Goal: Task Accomplishment & Management: Manage account settings

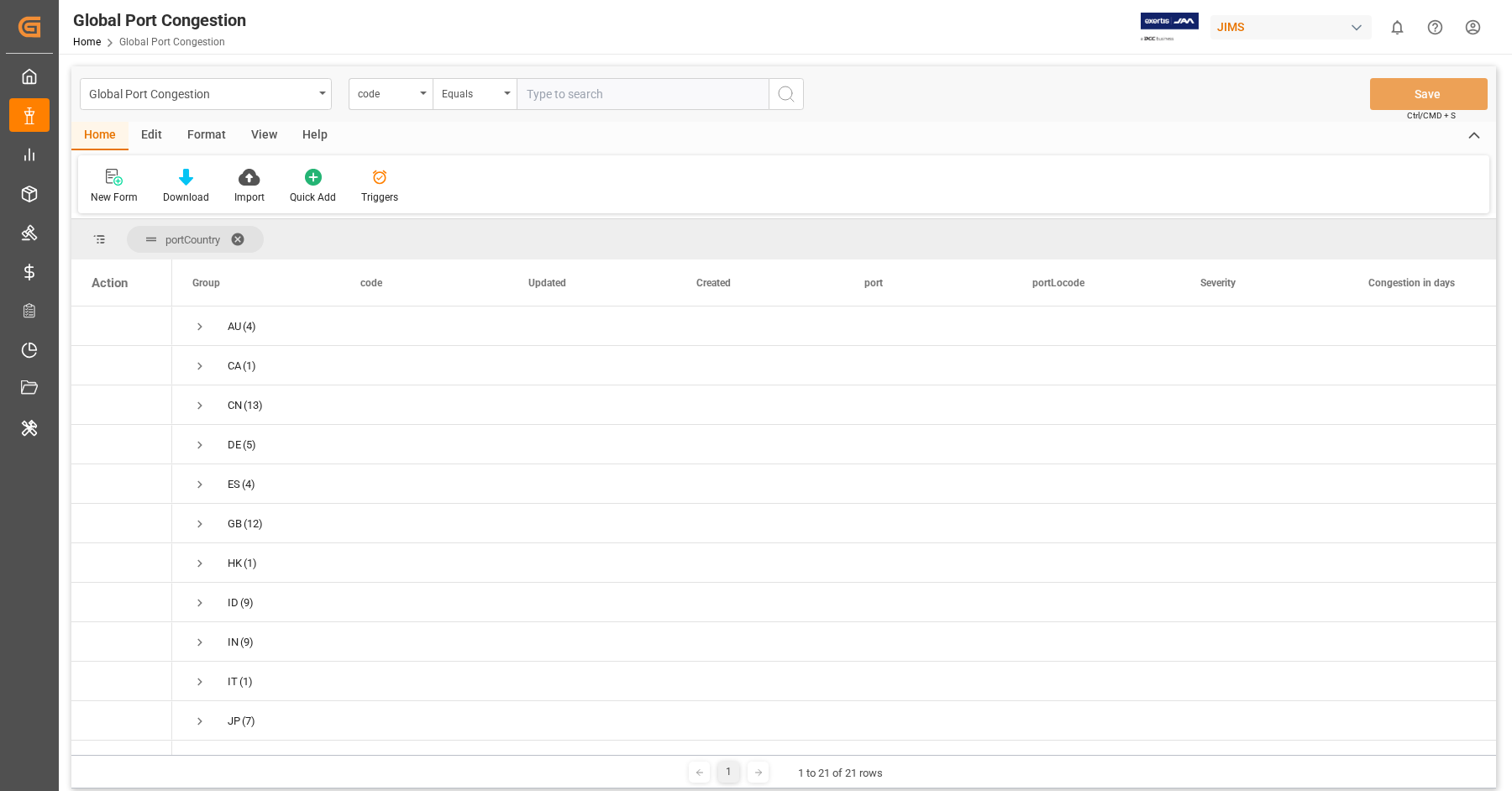
click at [1271, 23] on div "JIMS" at bounding box center [1291, 27] width 161 height 25
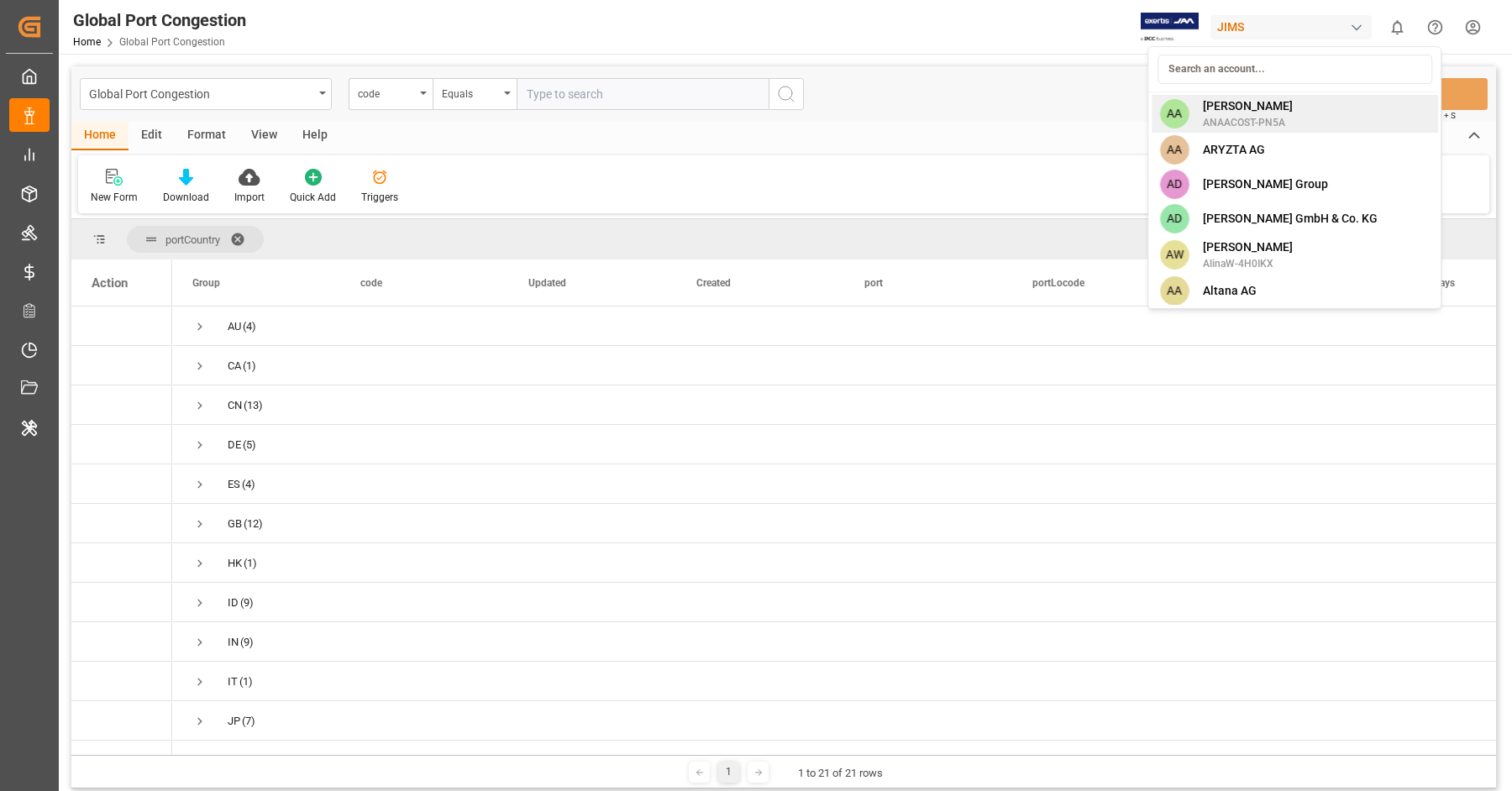
scroll to position [380, 0]
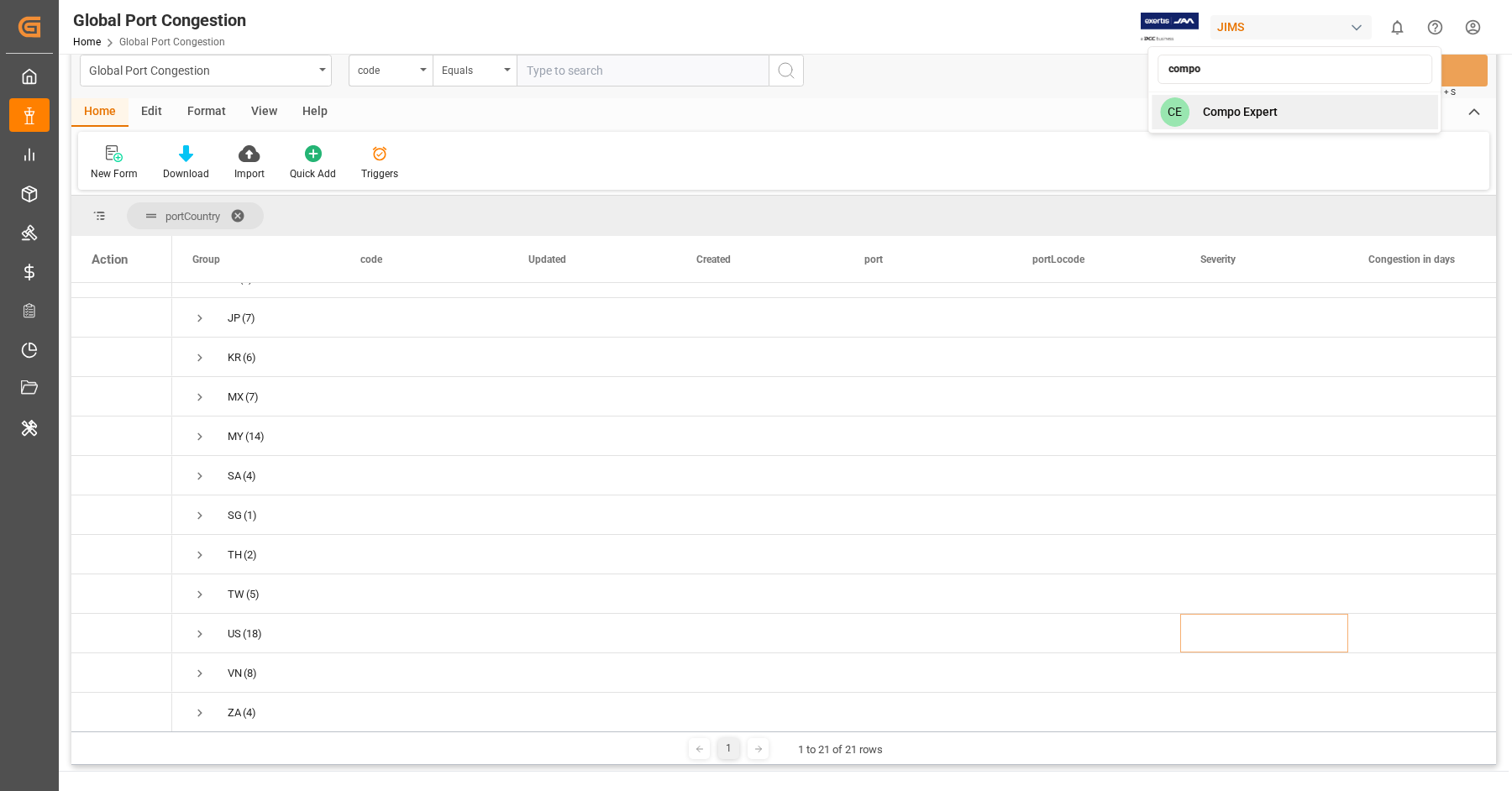
type input "compo"
click at [1295, 110] on div "CE Compo Expert" at bounding box center [1294, 111] width 286 height 34
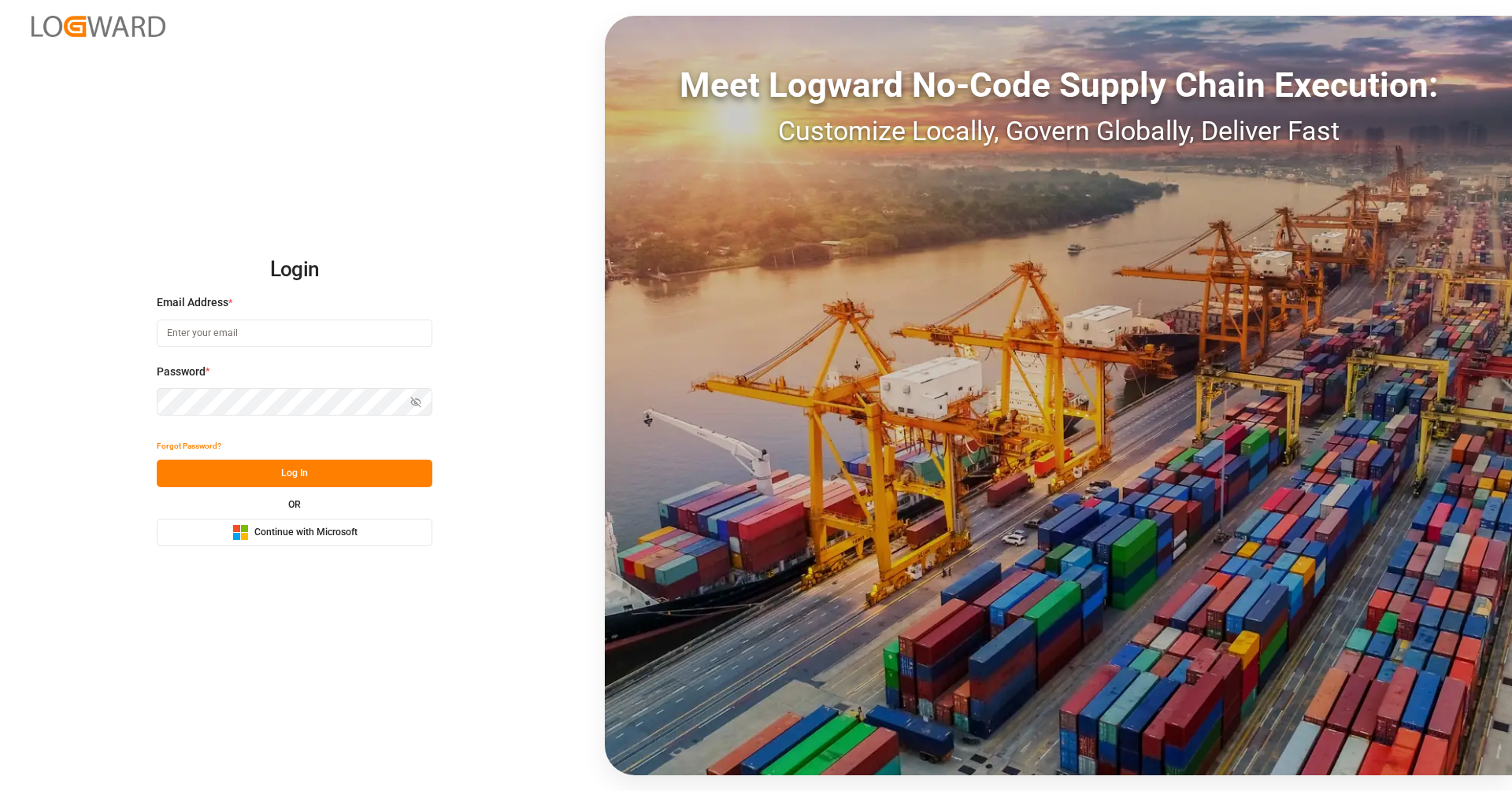
click at [289, 533] on span "Continue with Microsoft" at bounding box center [306, 533] width 103 height 14
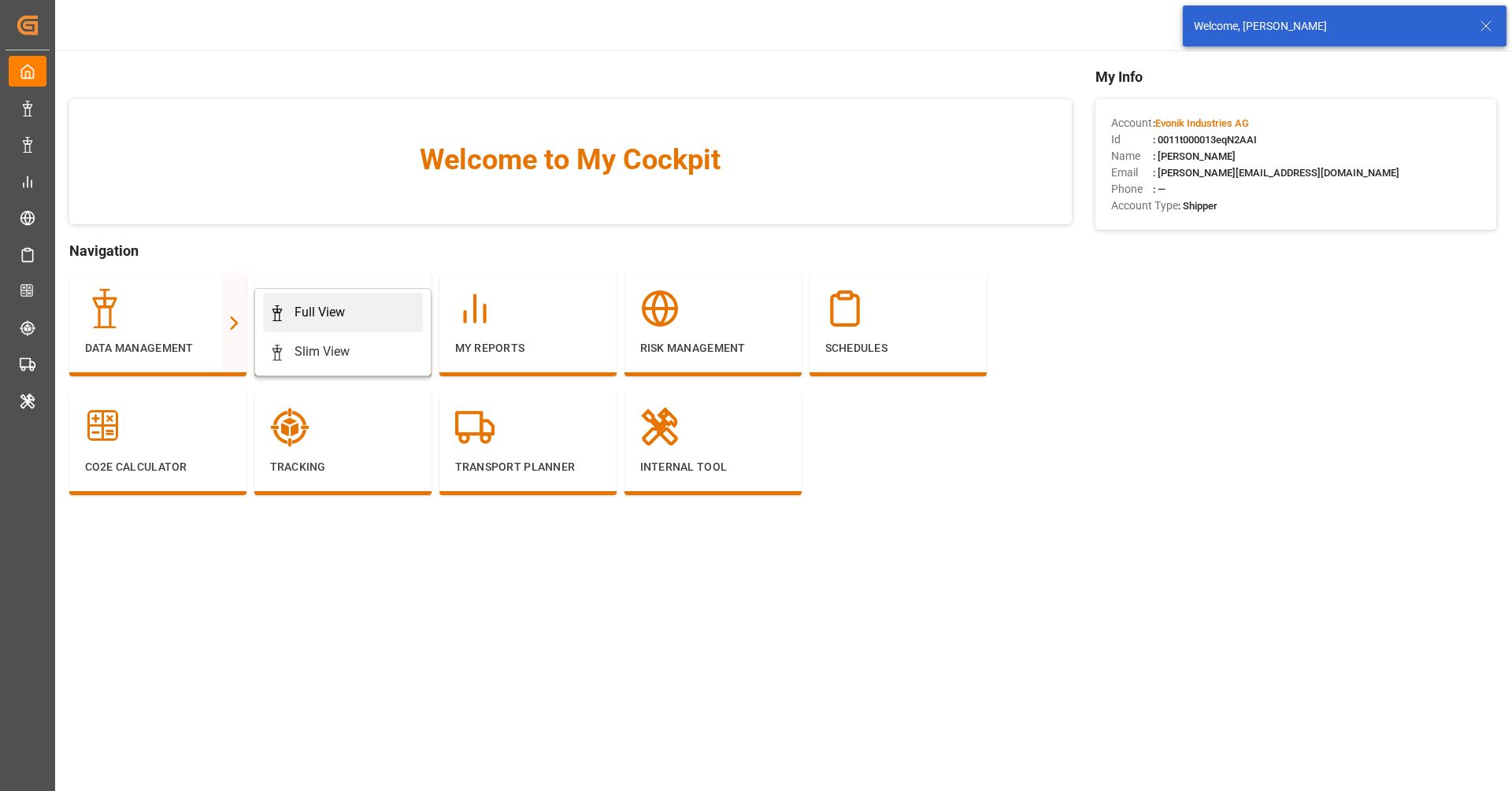
click at [304, 295] on link "Full View" at bounding box center [342, 312] width 160 height 40
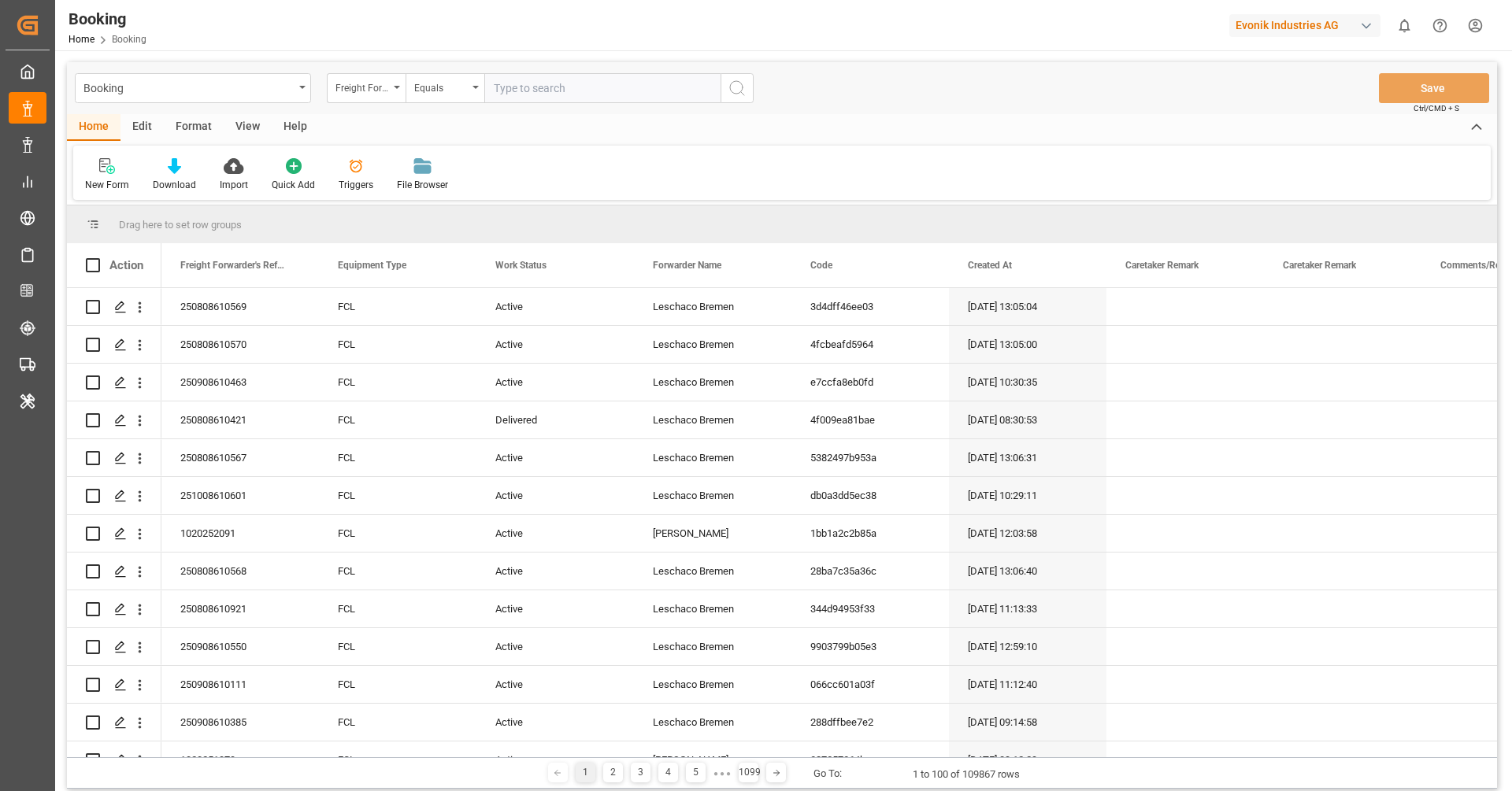
click at [521, 89] on input "text" at bounding box center [603, 88] width 236 height 30
paste input "250908610392"
type input "250908610392"
click at [734, 85] on icon "search button" at bounding box center [737, 88] width 18 height 18
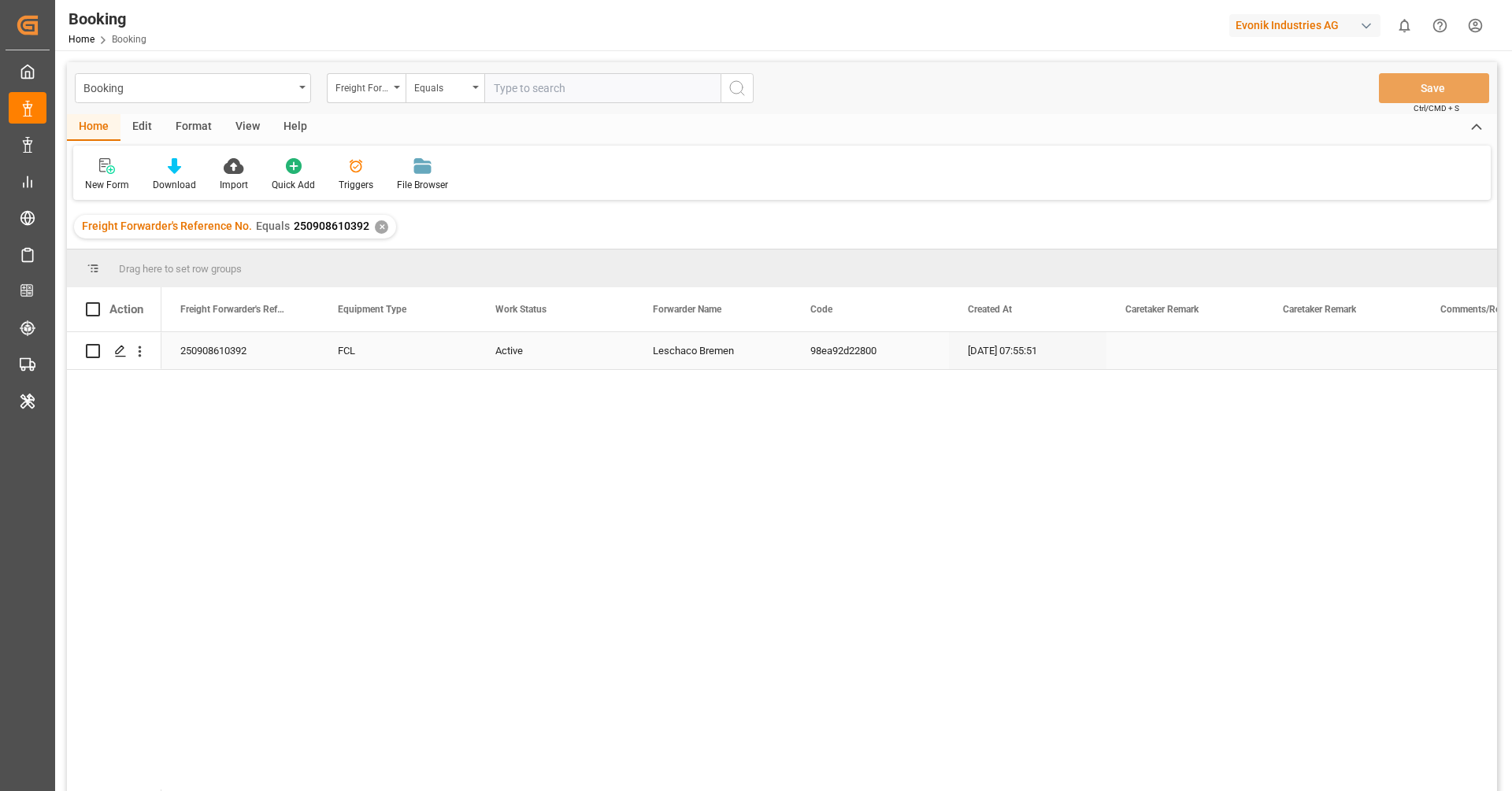
click at [518, 362] on div "Active" at bounding box center [555, 351] width 158 height 37
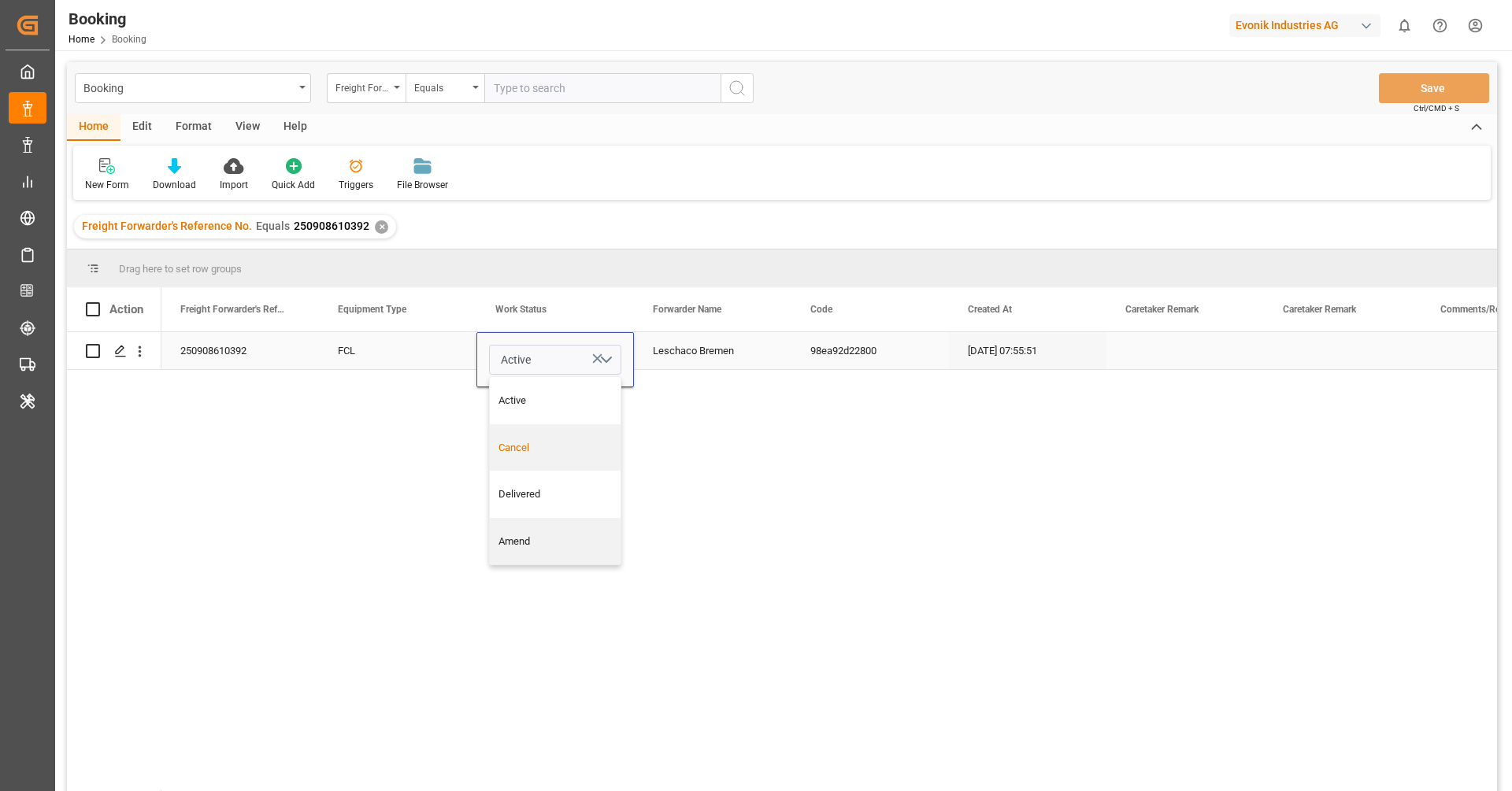
click at [518, 442] on div "Cancel" at bounding box center [556, 448] width 114 height 16
click at [425, 367] on div "FCL" at bounding box center [398, 351] width 158 height 37
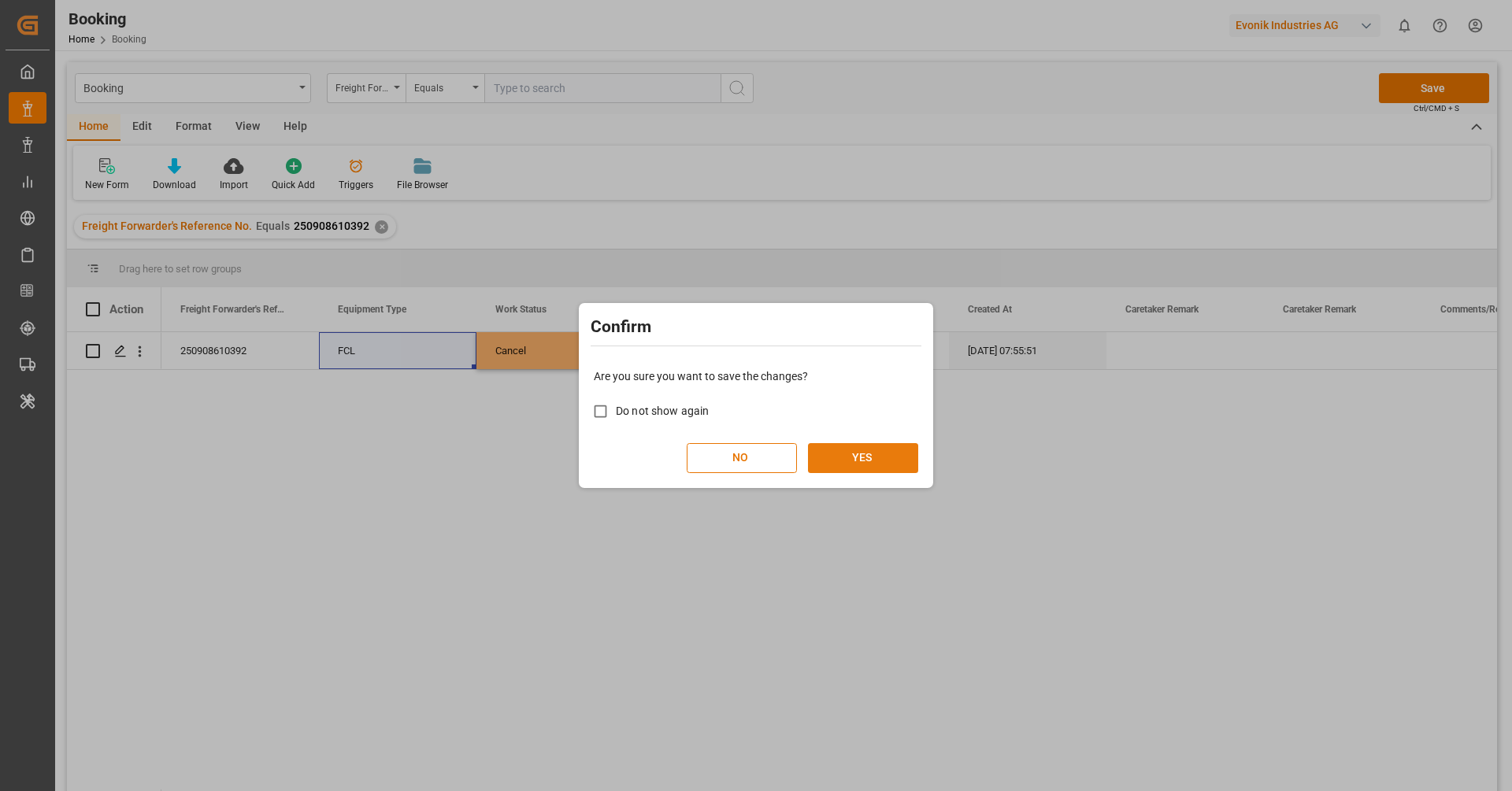
click at [834, 452] on button "YES" at bounding box center [862, 458] width 110 height 30
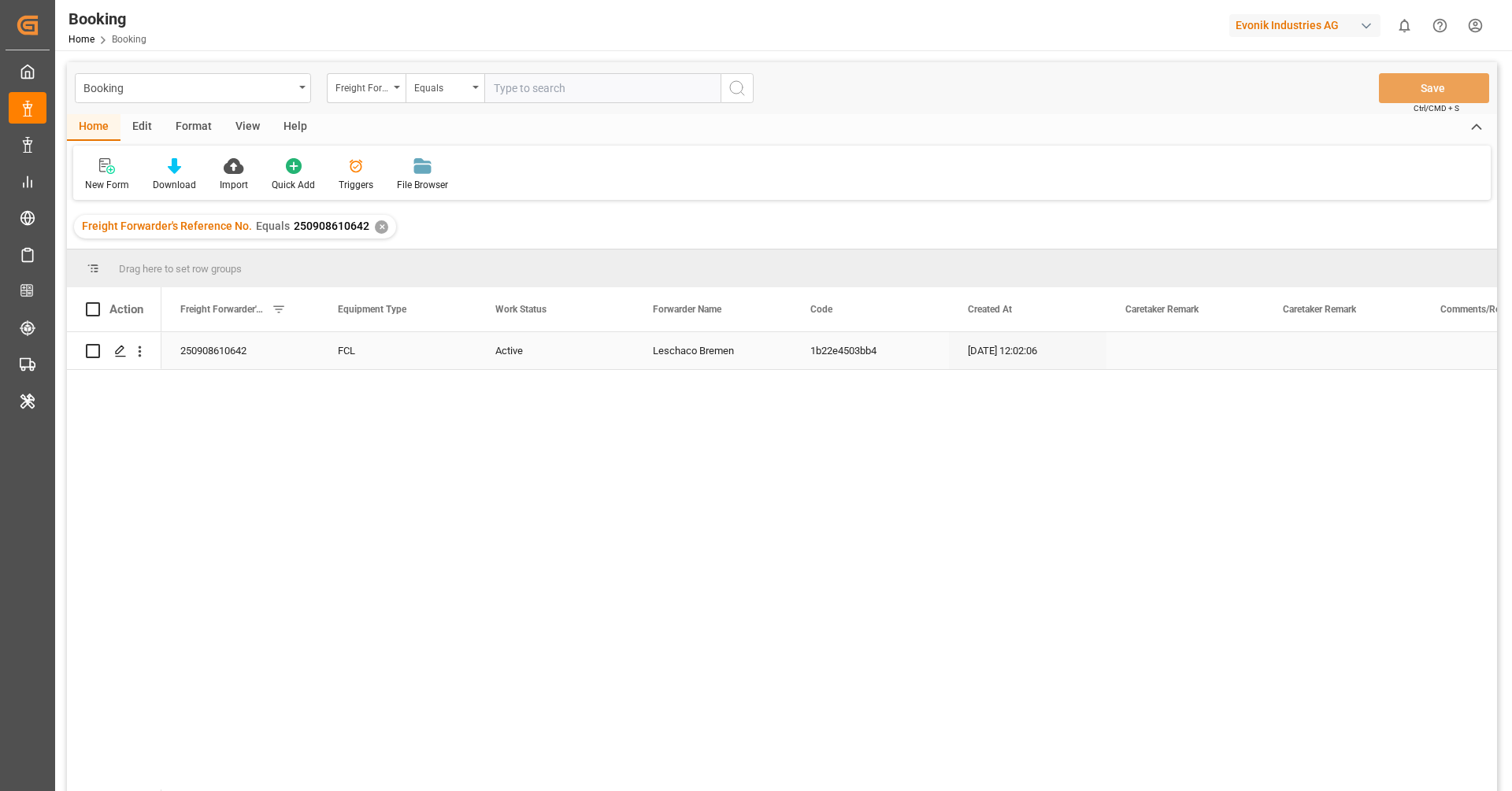
click at [528, 365] on div "Active" at bounding box center [555, 351] width 158 height 37
click at [516, 366] on span "Active" at bounding box center [516, 360] width 30 height 17
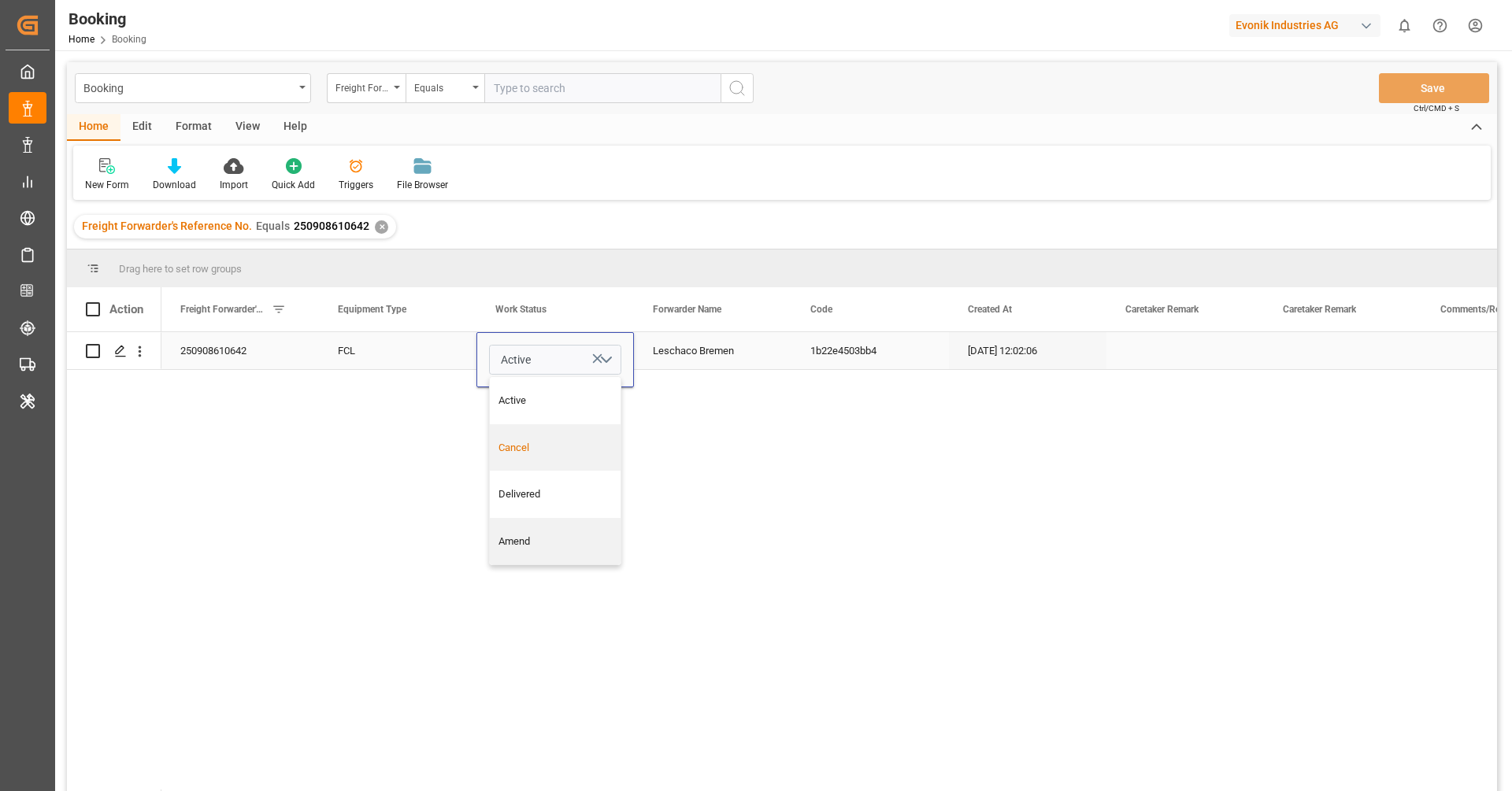
click at [534, 434] on div "Cancel" at bounding box center [556, 448] width 131 height 47
click at [451, 360] on div "FCL" at bounding box center [398, 351] width 158 height 37
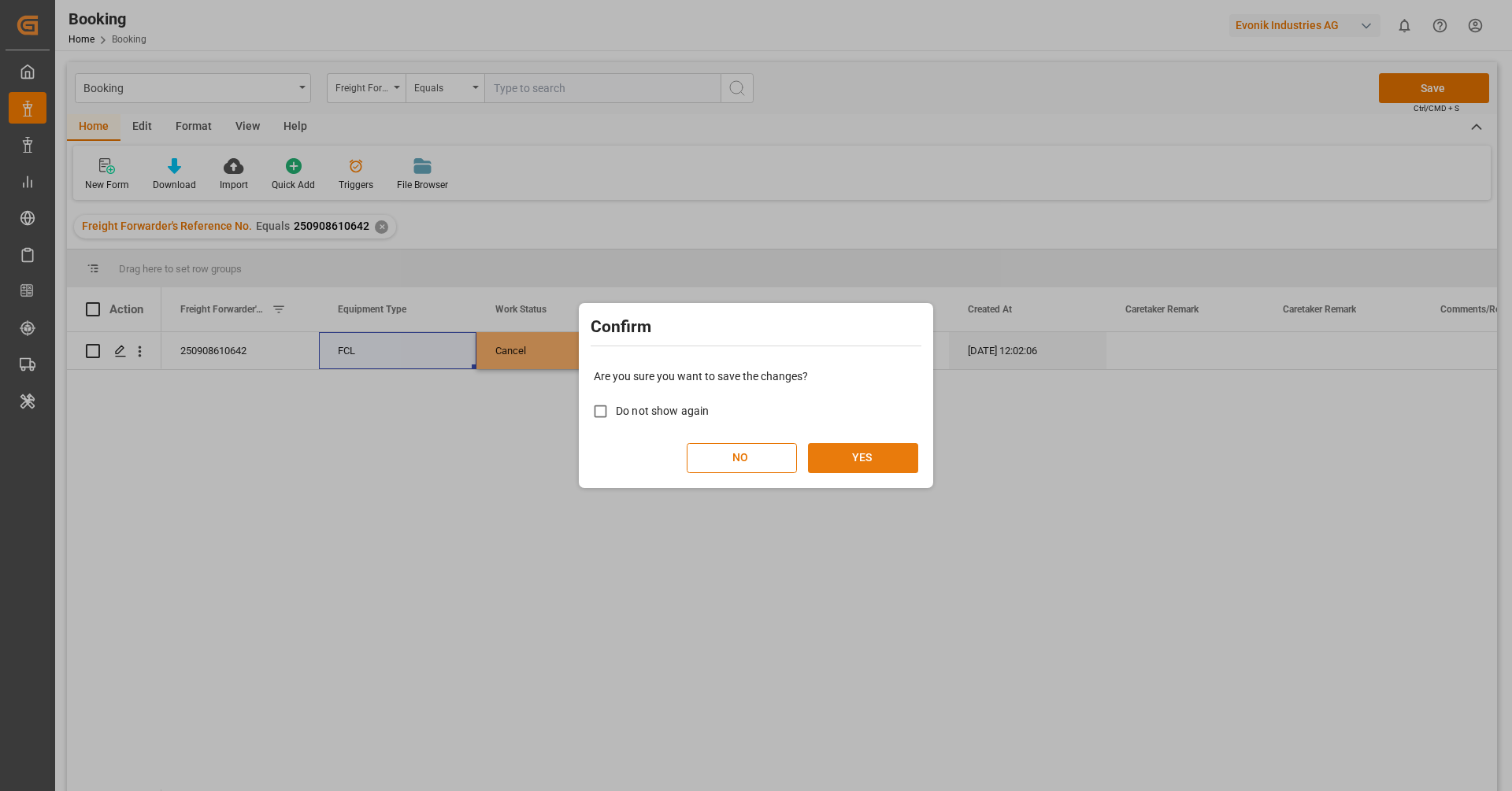
click at [865, 453] on button "YES" at bounding box center [862, 458] width 110 height 30
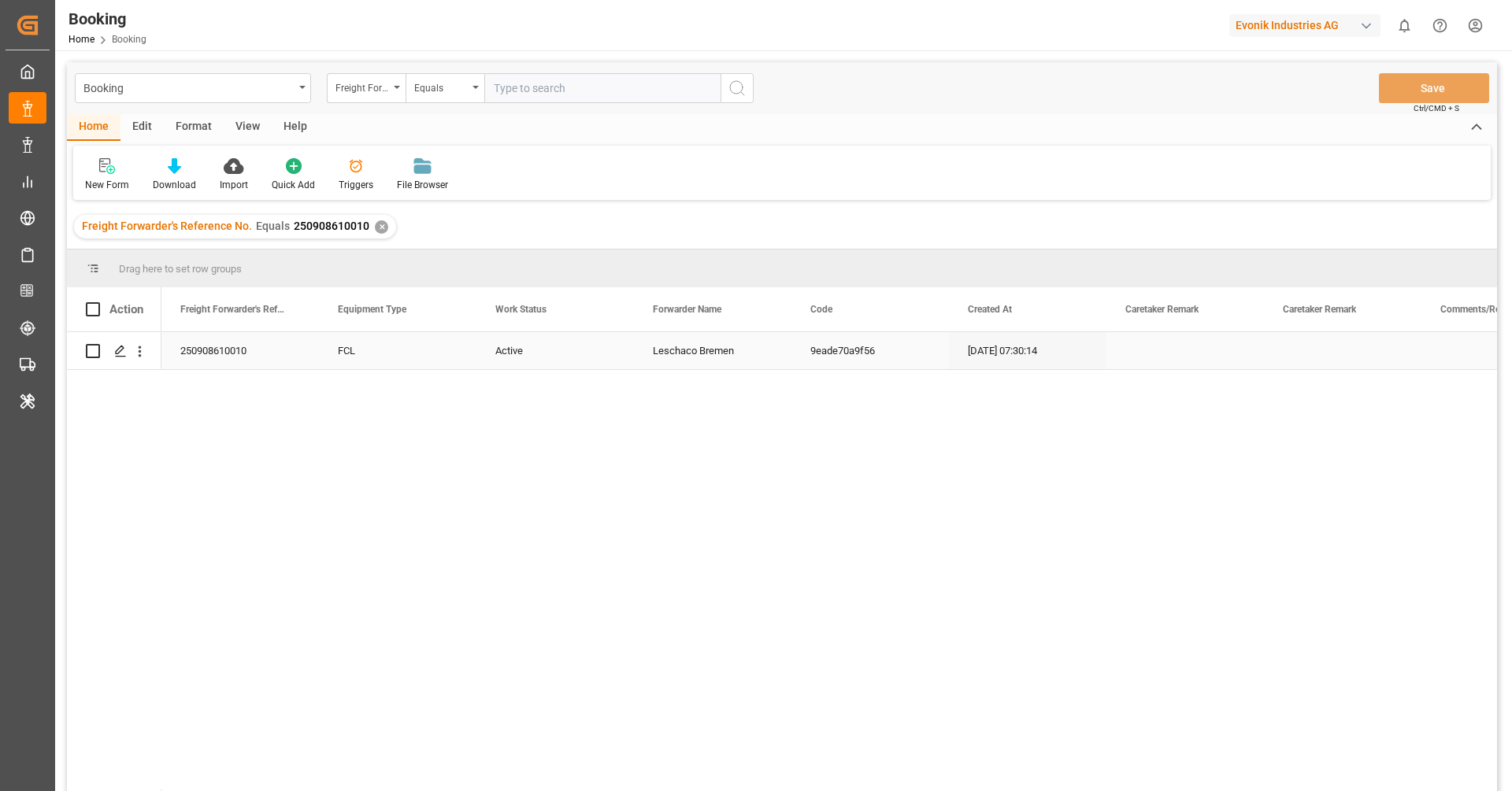
click at [520, 333] on div "Active" at bounding box center [555, 351] width 158 height 37
click at [524, 339] on div "Active" at bounding box center [555, 360] width 158 height 55
click at [530, 362] on span "Active" at bounding box center [516, 360] width 30 height 17
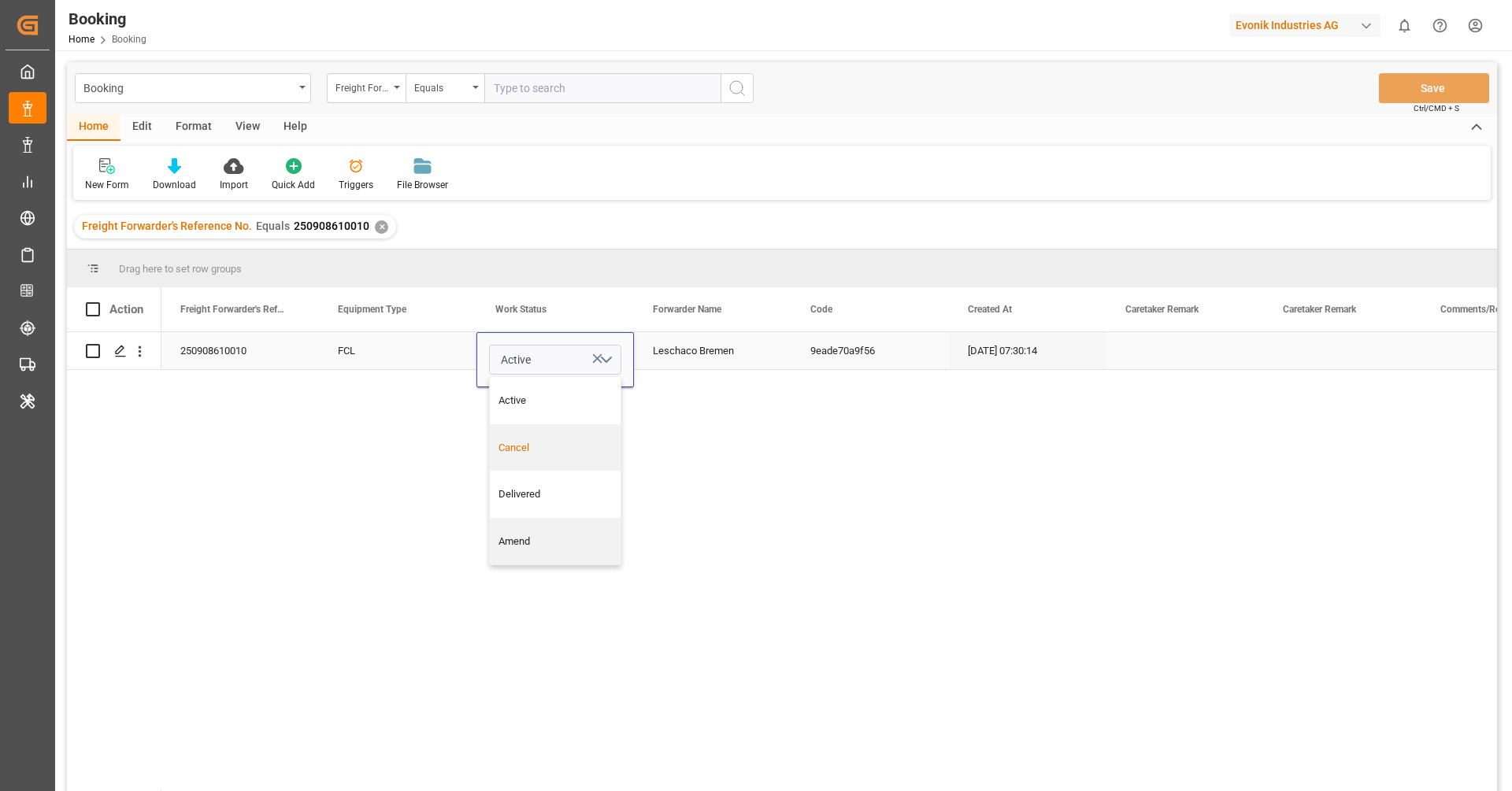
click at [537, 459] on div "Cancel" at bounding box center [556, 448] width 131 height 47
click at [425, 346] on div "FCL" at bounding box center [398, 351] width 158 height 37
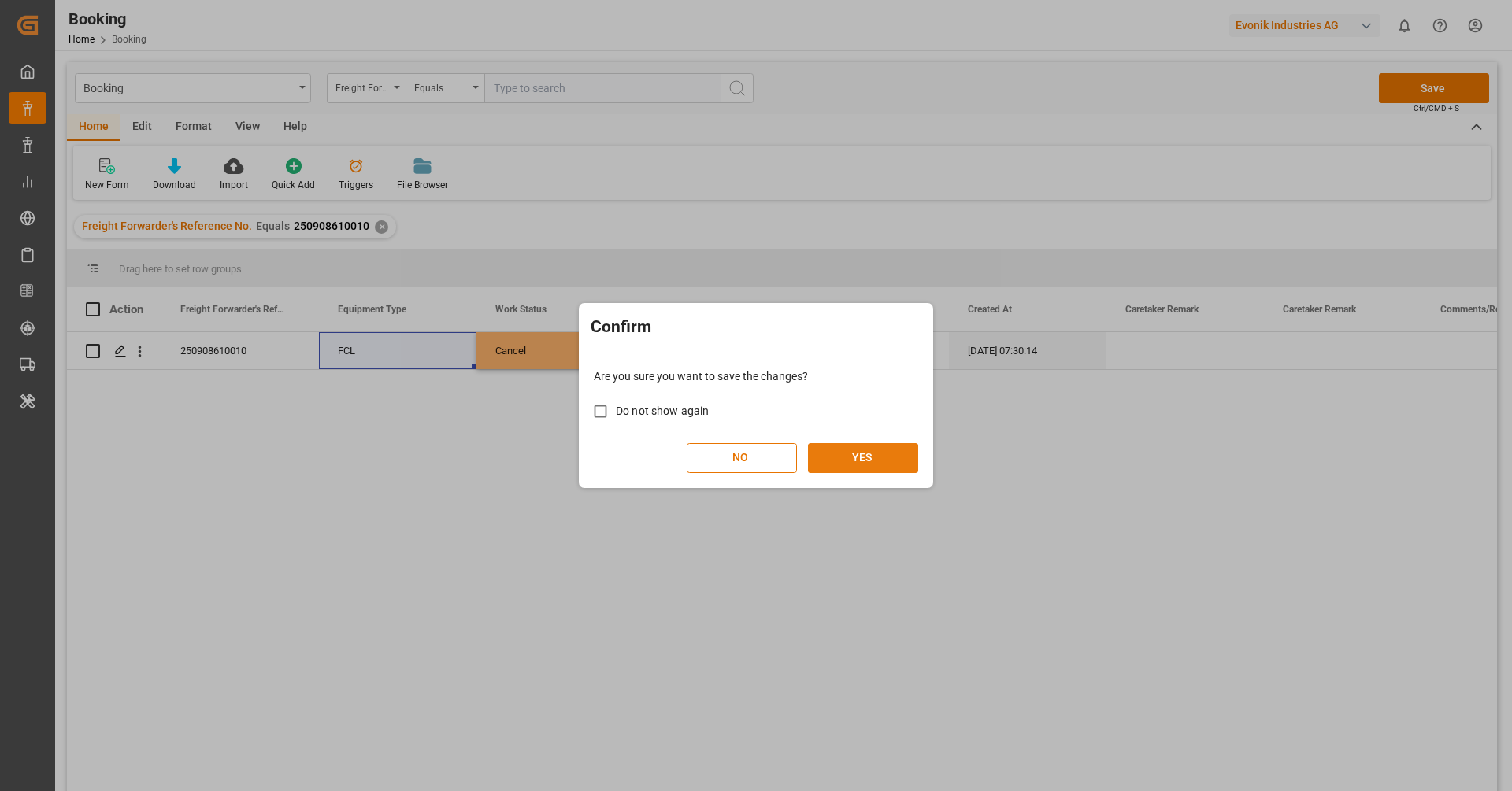
click at [888, 453] on button "YES" at bounding box center [862, 458] width 110 height 30
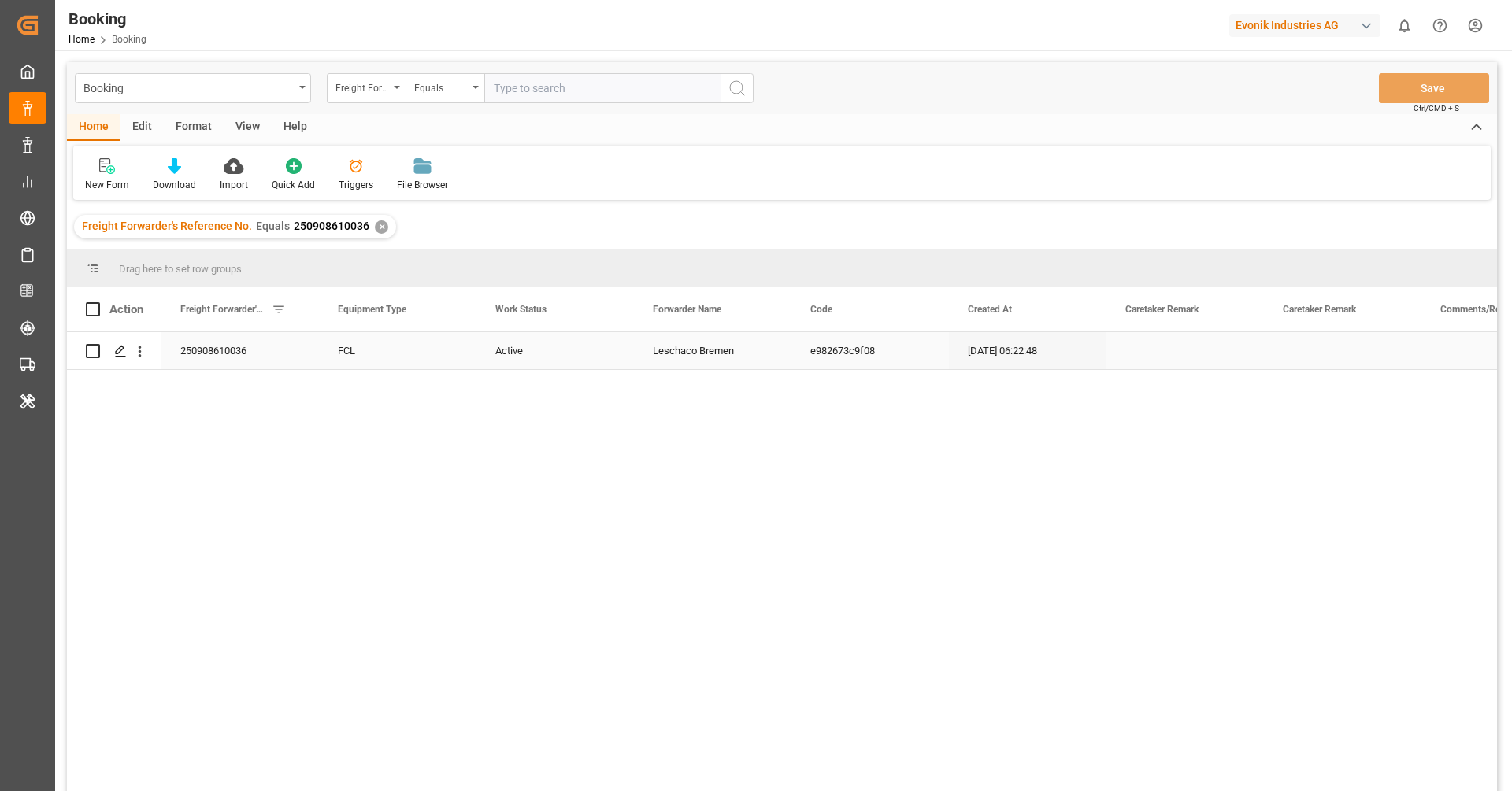
click at [528, 356] on div "Active" at bounding box center [555, 351] width 158 height 37
click at [533, 357] on button "Active" at bounding box center [555, 360] width 132 height 30
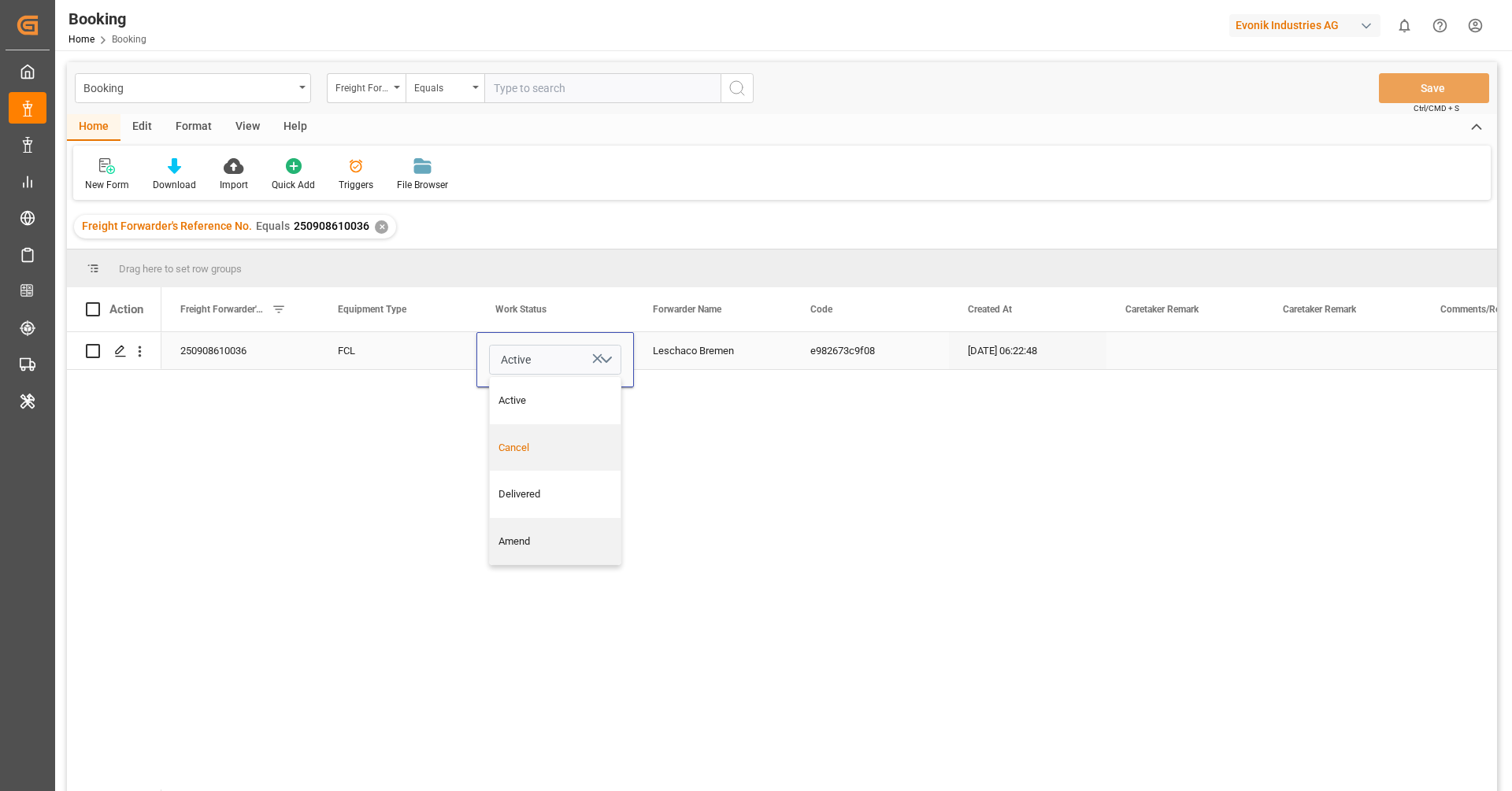
click at [546, 447] on div "Cancel" at bounding box center [556, 448] width 114 height 16
click at [406, 352] on div "FCL" at bounding box center [398, 351] width 158 height 37
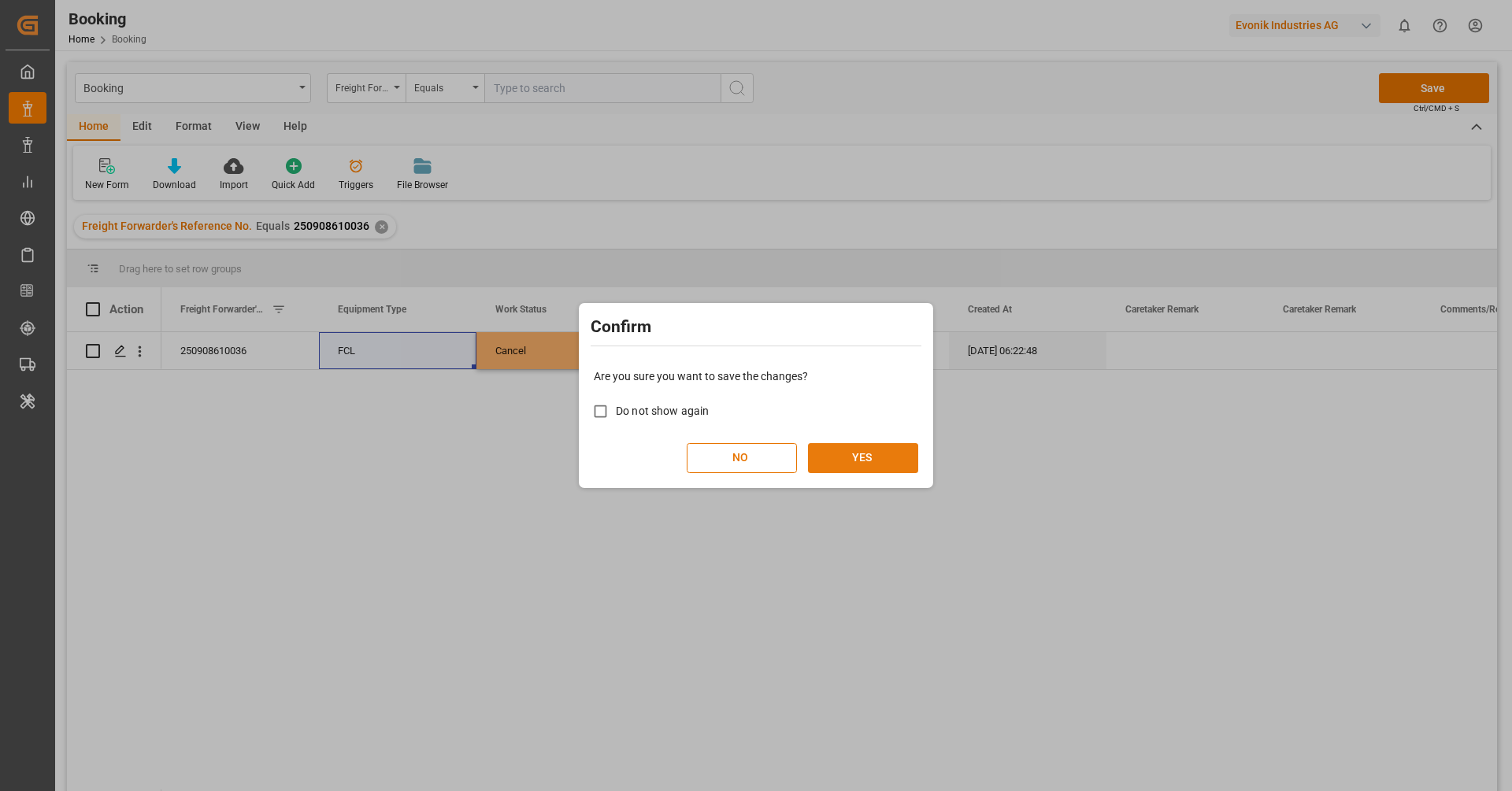
click at [904, 457] on button "YES" at bounding box center [862, 458] width 110 height 30
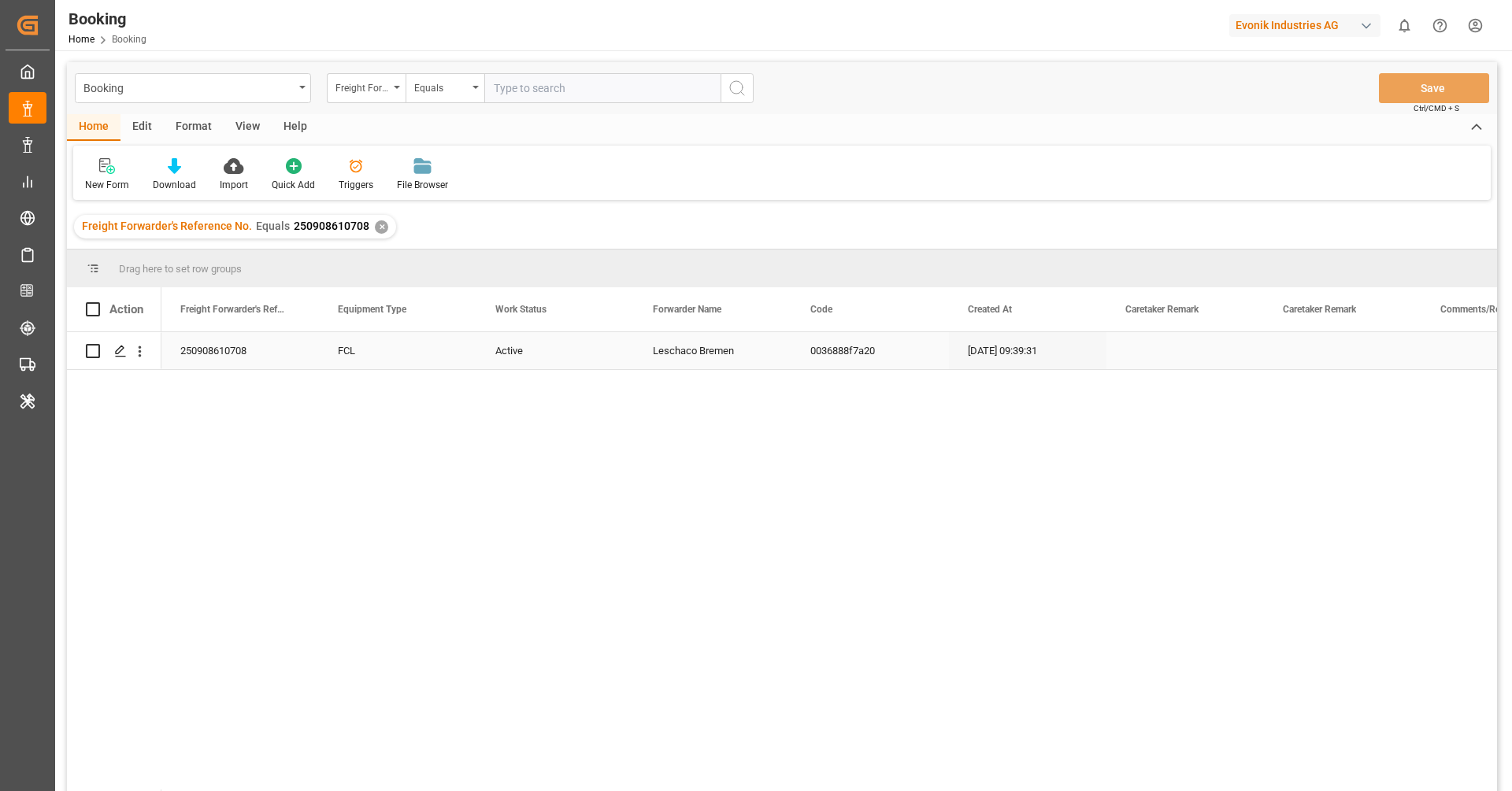
click at [523, 360] on div "Active" at bounding box center [555, 351] width 158 height 37
click at [537, 367] on button "Active" at bounding box center [555, 360] width 132 height 30
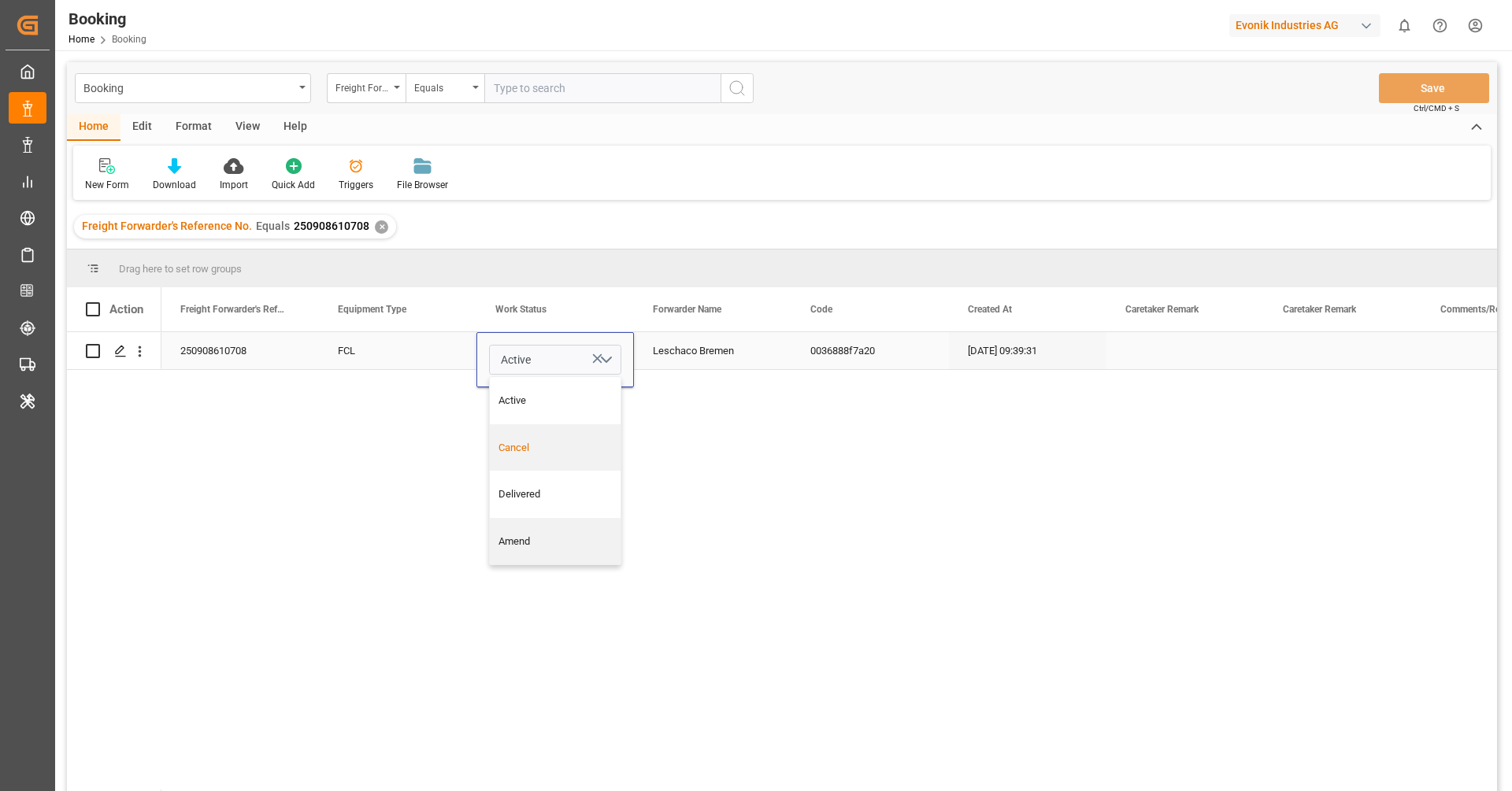
click at [550, 442] on div "Cancel" at bounding box center [556, 448] width 114 height 16
click at [723, 354] on div "Leschaco Bremen" at bounding box center [713, 351] width 158 height 37
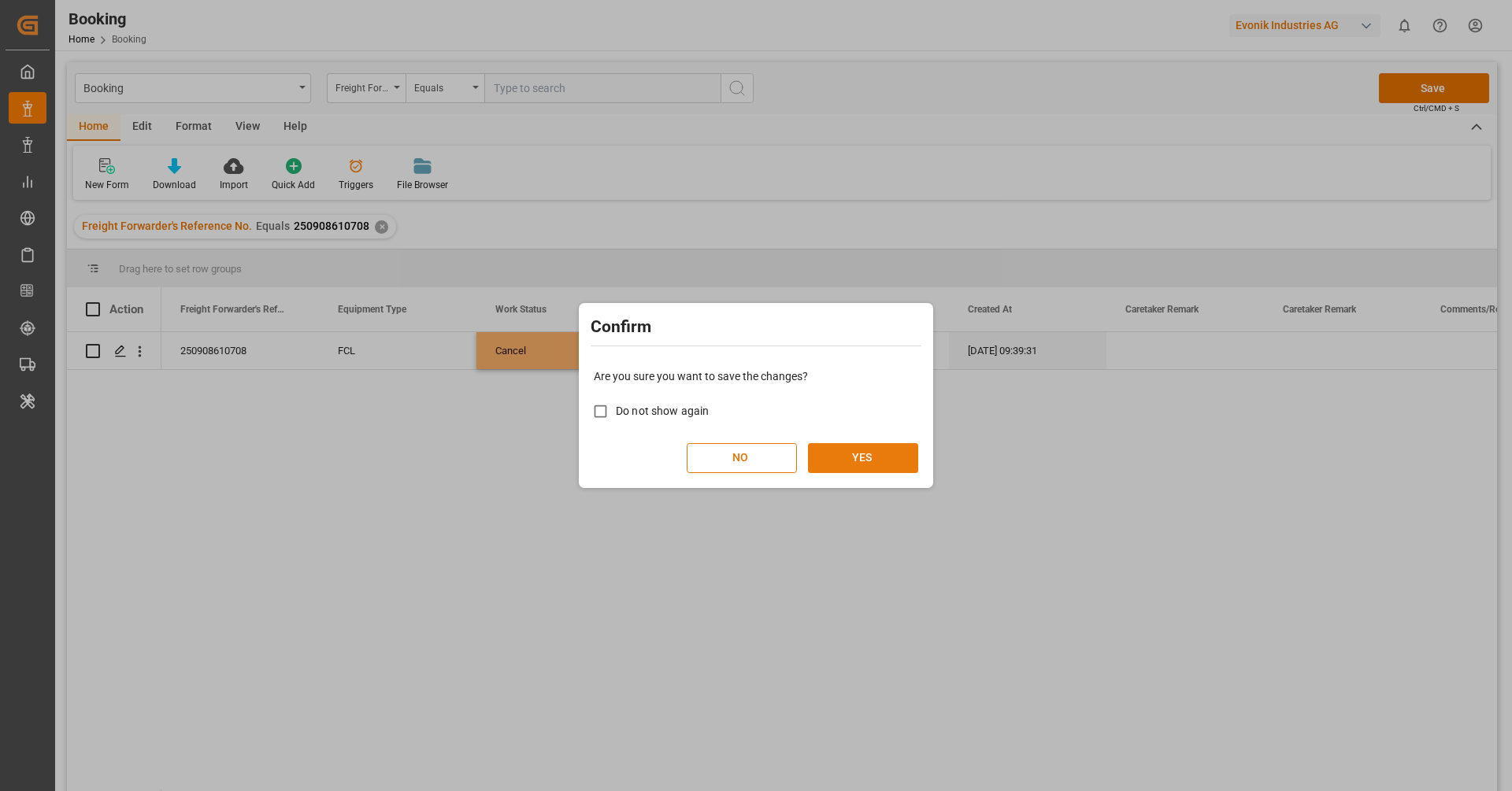
click at [825, 455] on button "YES" at bounding box center [862, 458] width 110 height 30
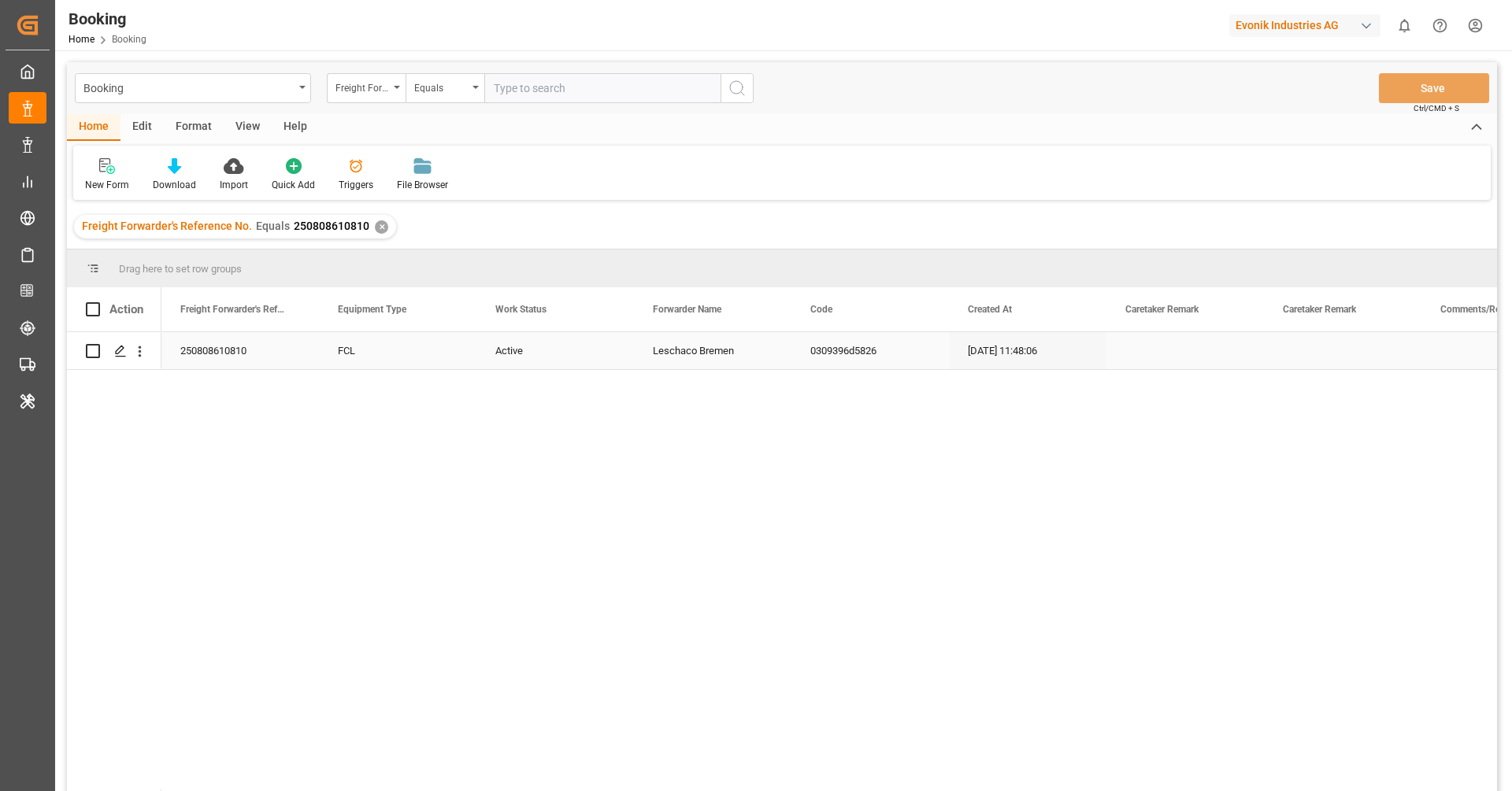
click at [520, 346] on div "Active" at bounding box center [555, 351] width 158 height 37
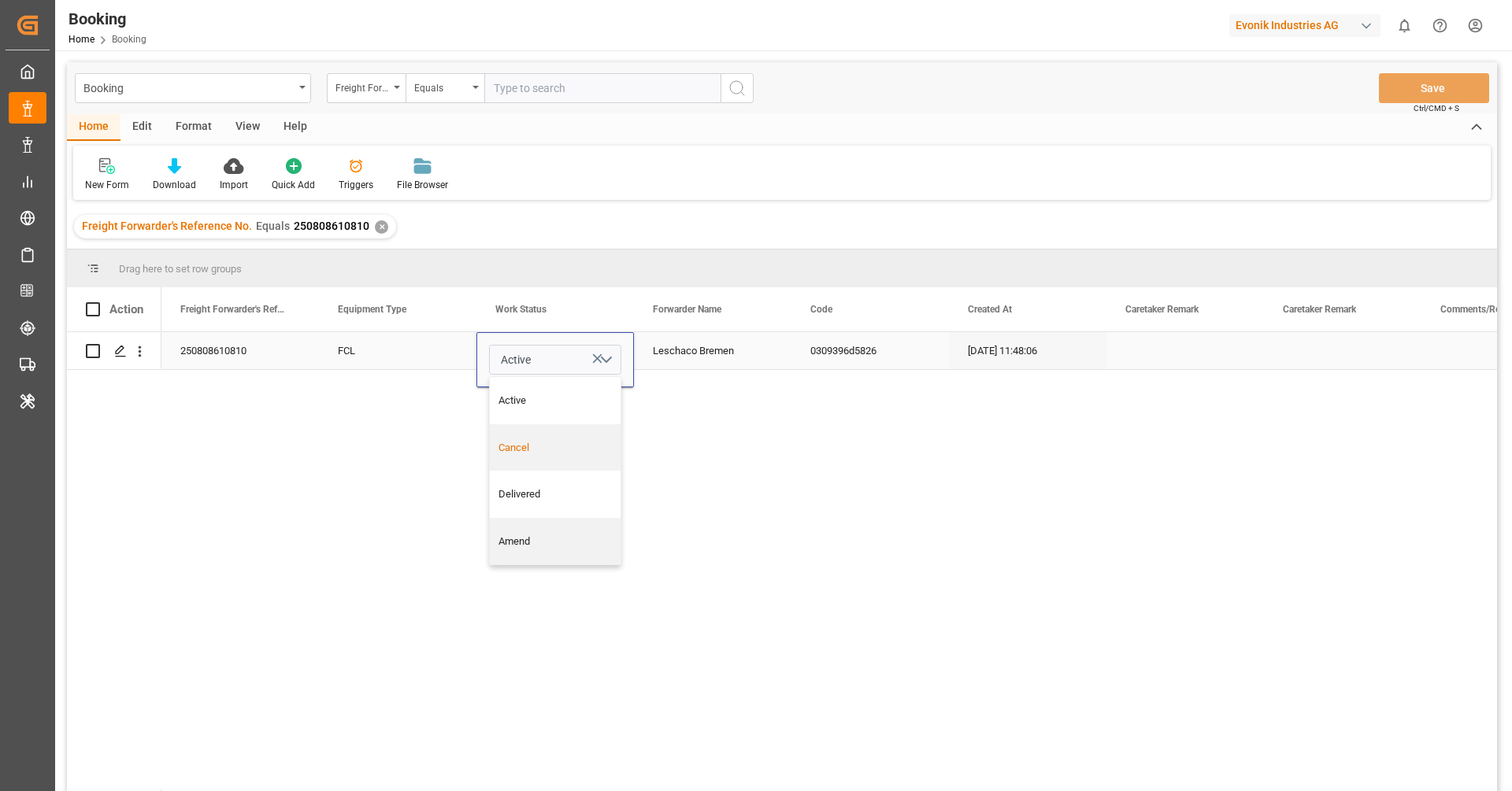
click at [523, 429] on div "Cancel" at bounding box center [556, 448] width 131 height 47
click at [426, 366] on div "FCL" at bounding box center [398, 351] width 158 height 37
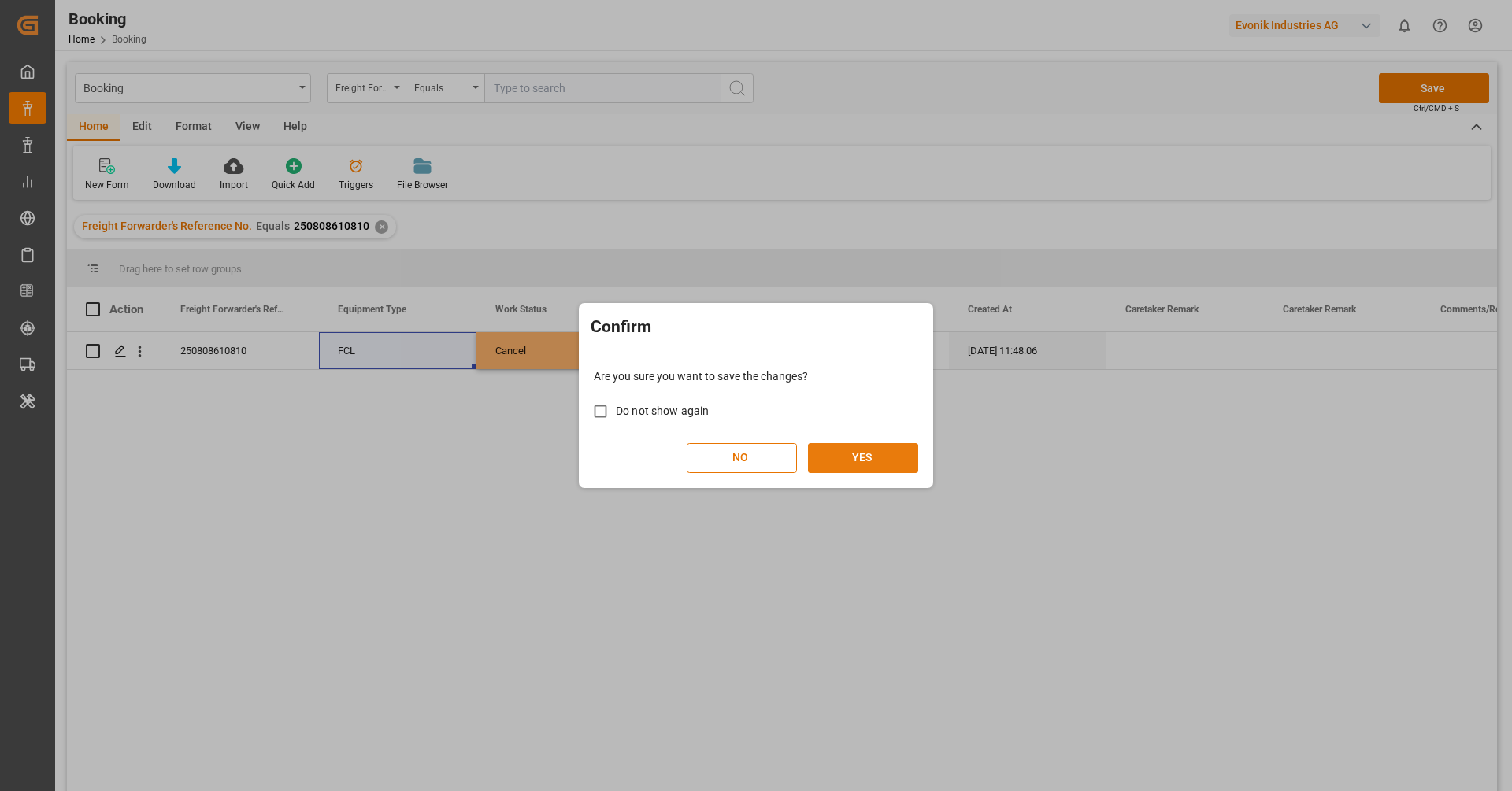
click at [831, 454] on button "YES" at bounding box center [862, 458] width 110 height 30
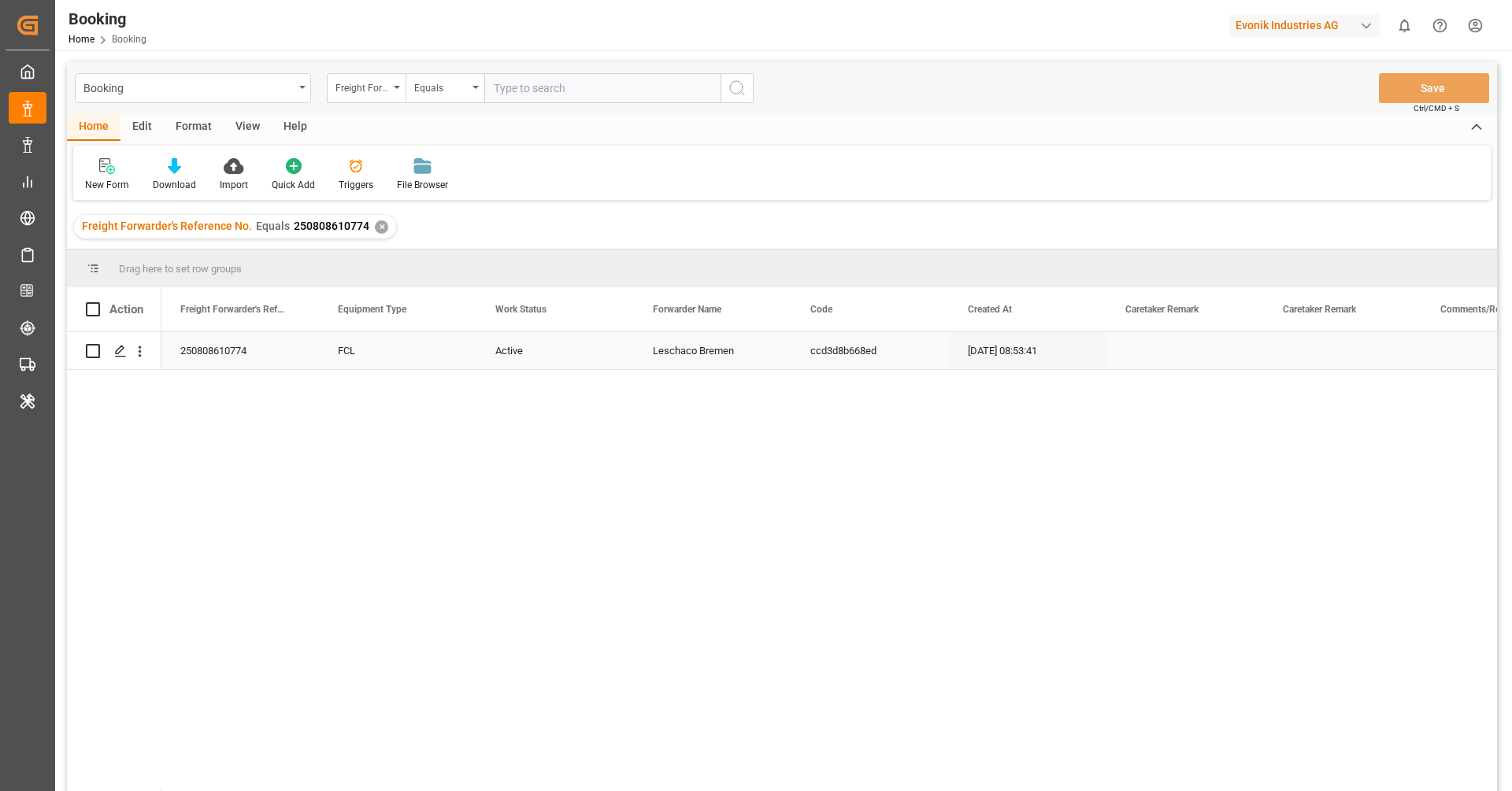
click at [513, 346] on div "Active" at bounding box center [555, 351] width 158 height 37
click at [513, 352] on span "Active" at bounding box center [516, 360] width 30 height 17
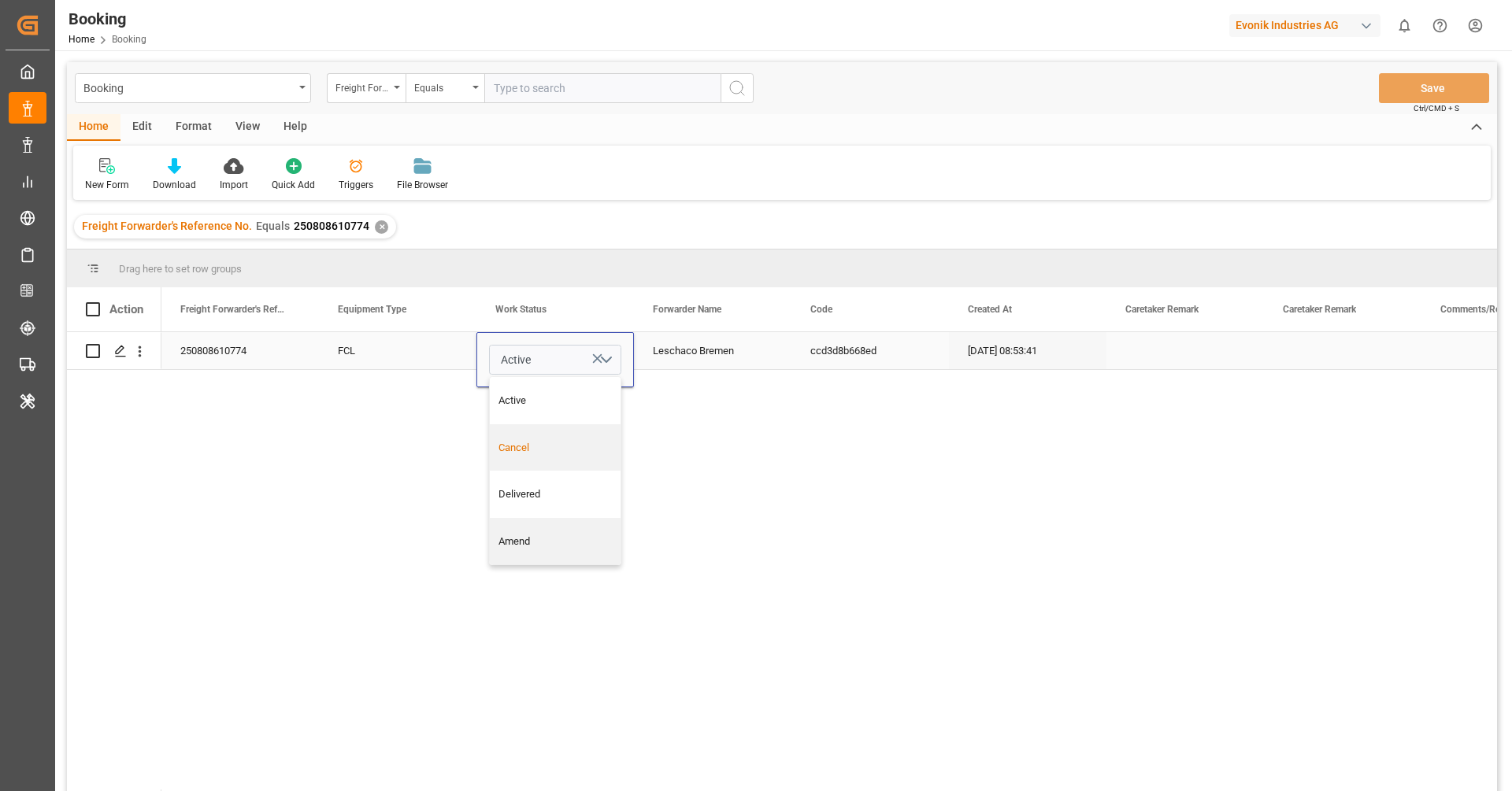
click at [528, 437] on div "Cancel" at bounding box center [556, 448] width 131 height 47
click at [421, 354] on div "FCL" at bounding box center [398, 351] width 158 height 37
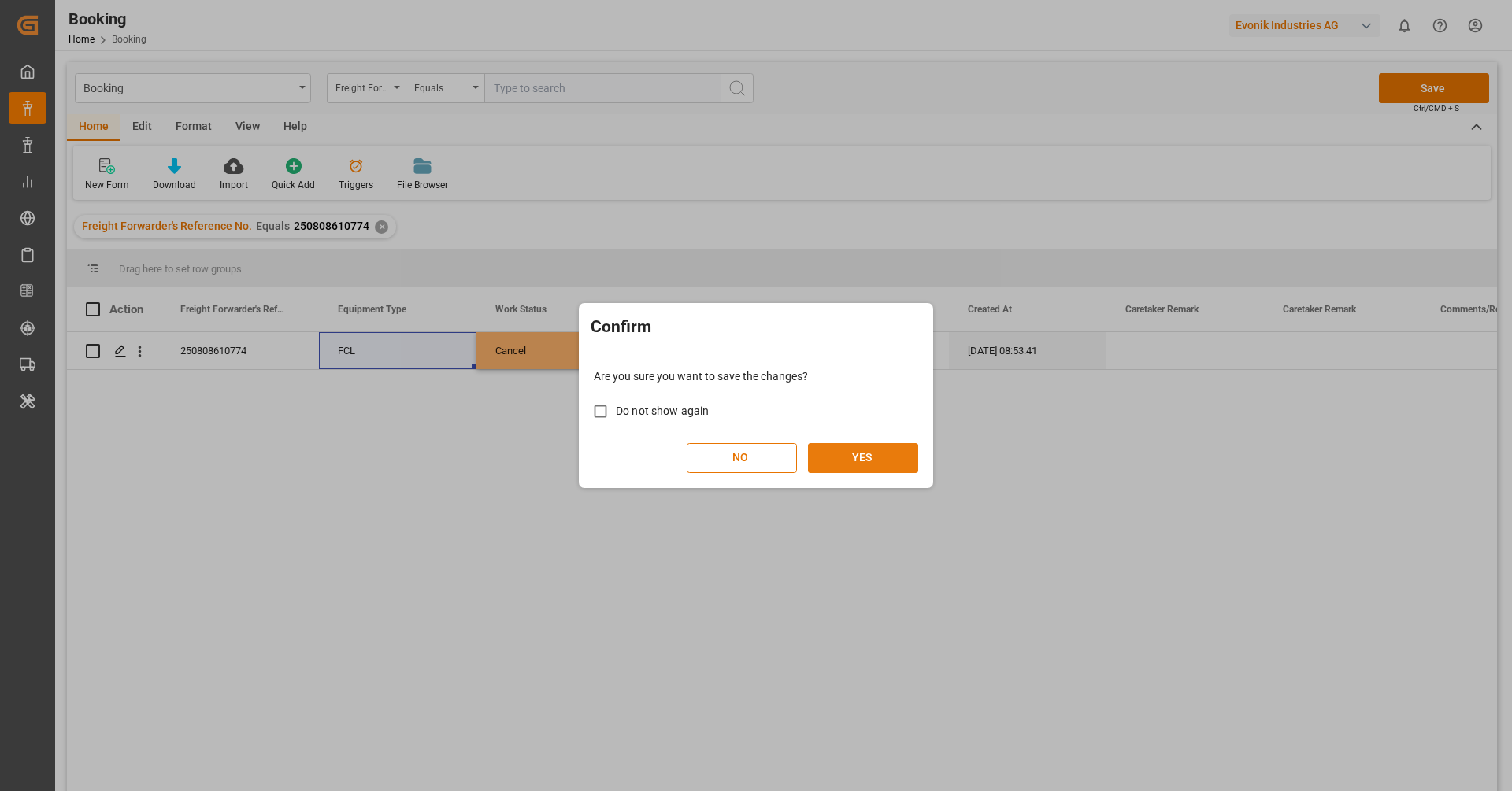
click at [884, 452] on button "YES" at bounding box center [862, 458] width 110 height 30
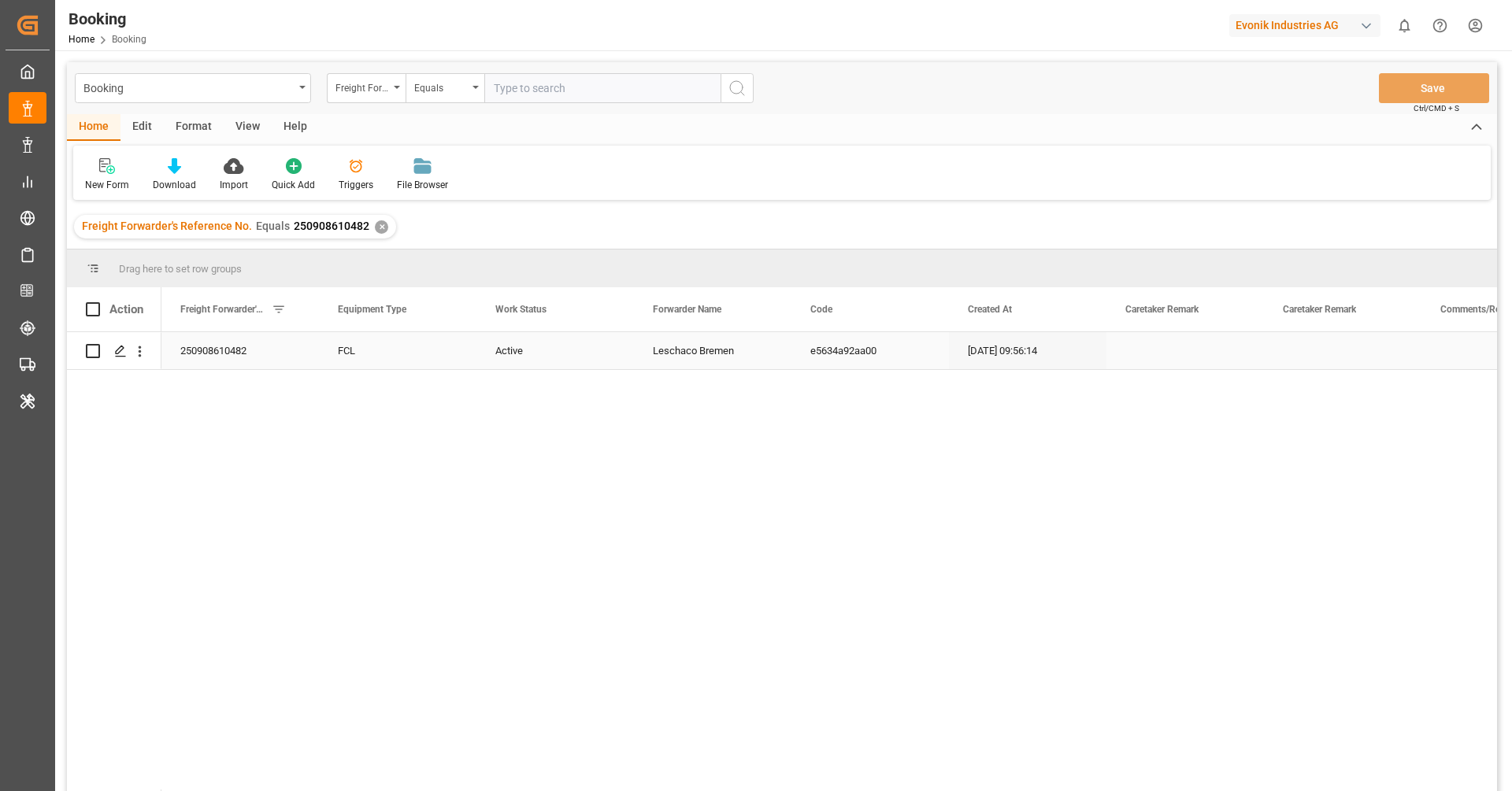
click at [522, 351] on div "Active" at bounding box center [555, 351] width 158 height 37
click at [522, 352] on span "Active" at bounding box center [516, 360] width 30 height 17
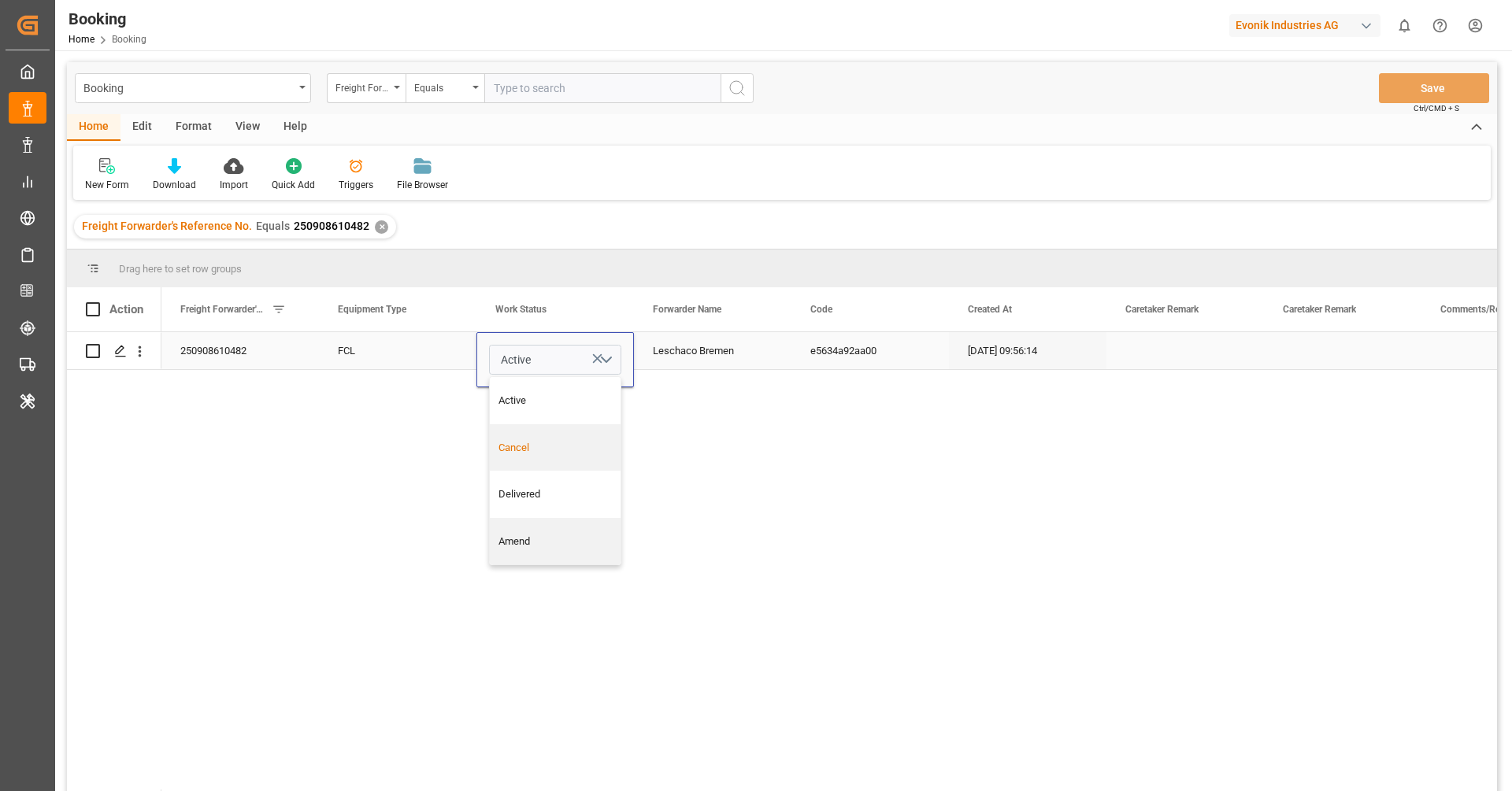
click at [536, 446] on div "Cancel" at bounding box center [556, 448] width 114 height 16
click at [441, 367] on div "FCL" at bounding box center [398, 351] width 158 height 37
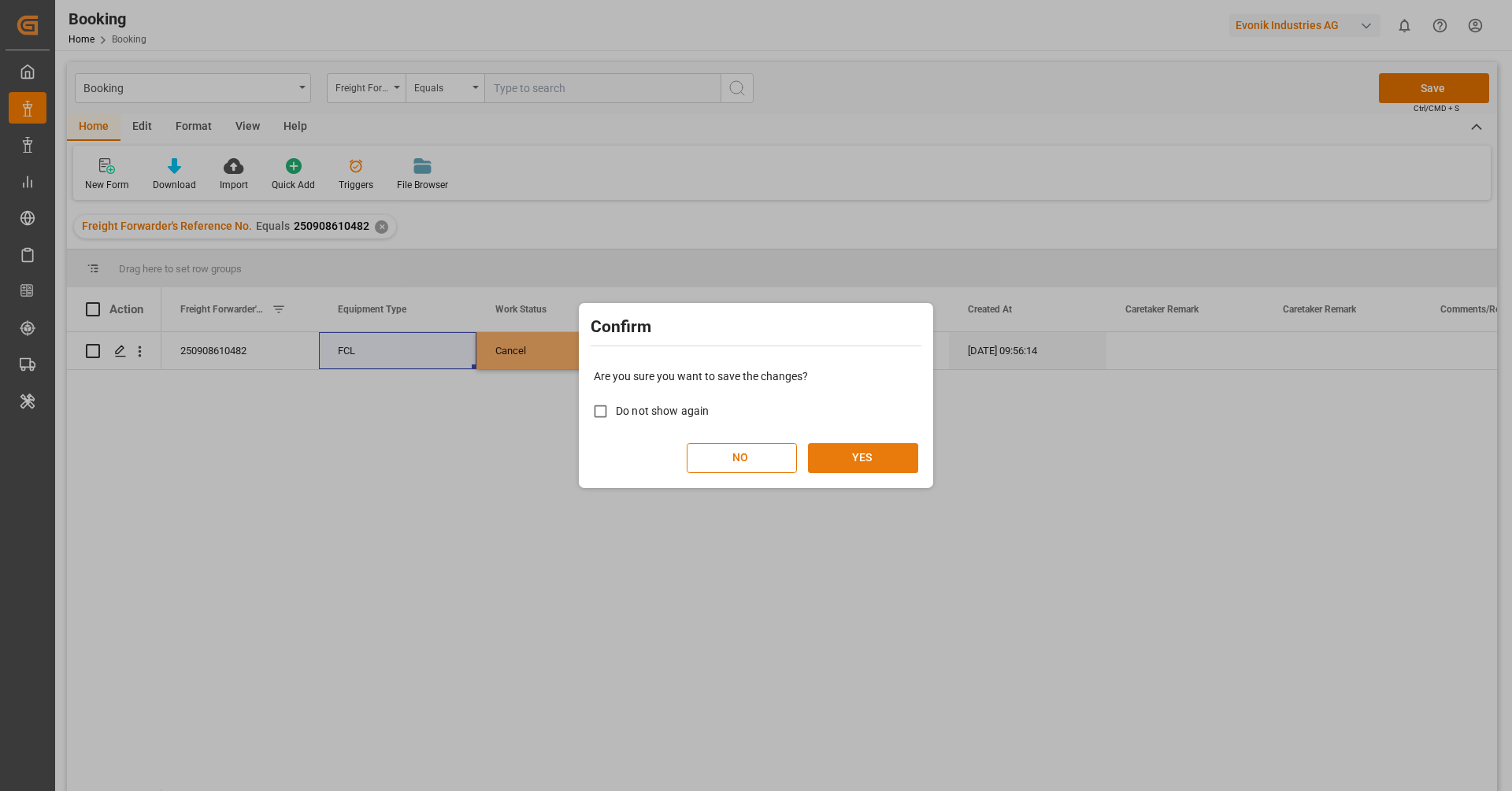
click at [856, 450] on button "YES" at bounding box center [862, 458] width 110 height 30
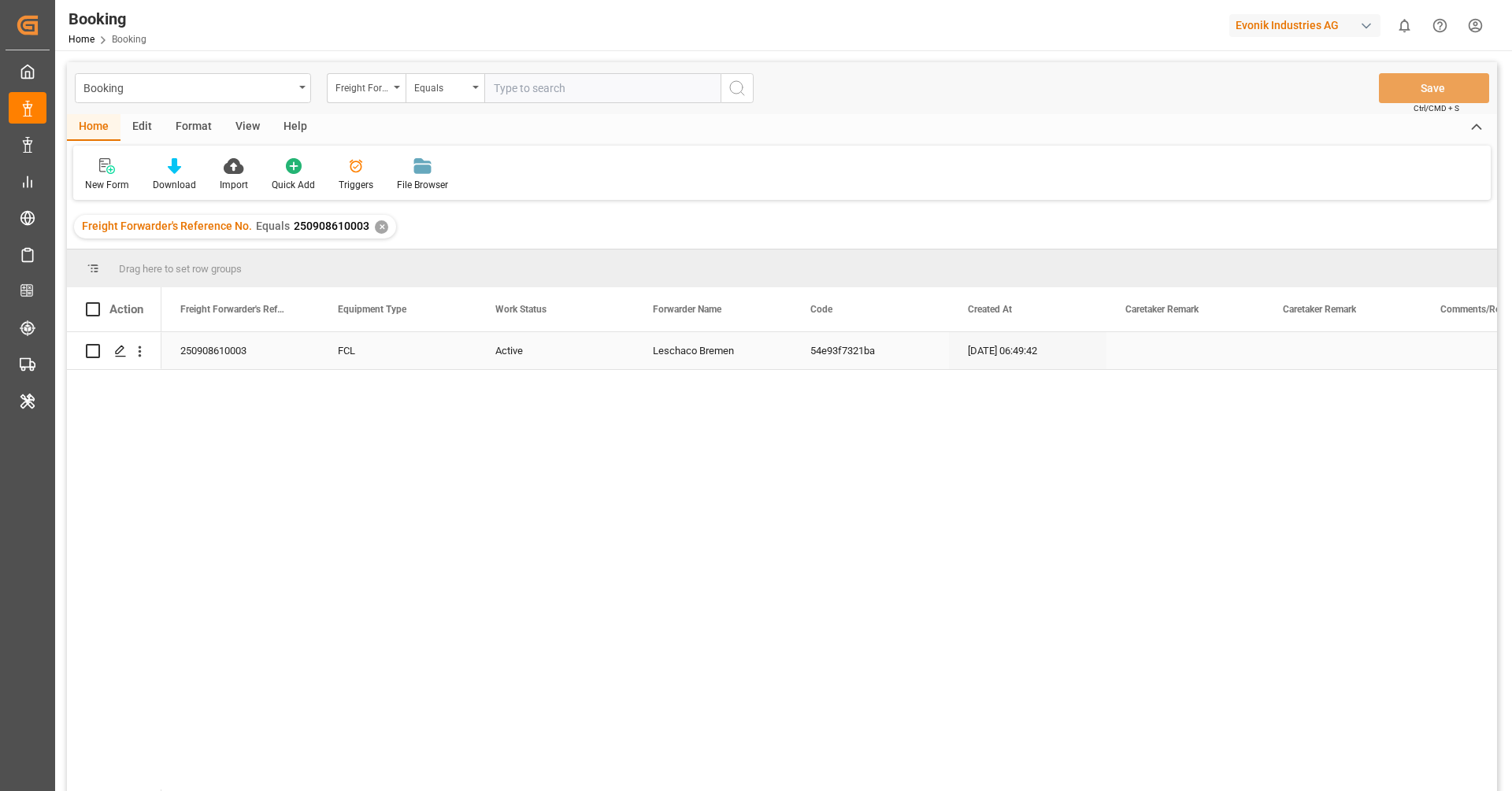
click at [516, 351] on div "Active" at bounding box center [555, 351] width 158 height 37
click at [516, 352] on span "Active" at bounding box center [516, 360] width 30 height 17
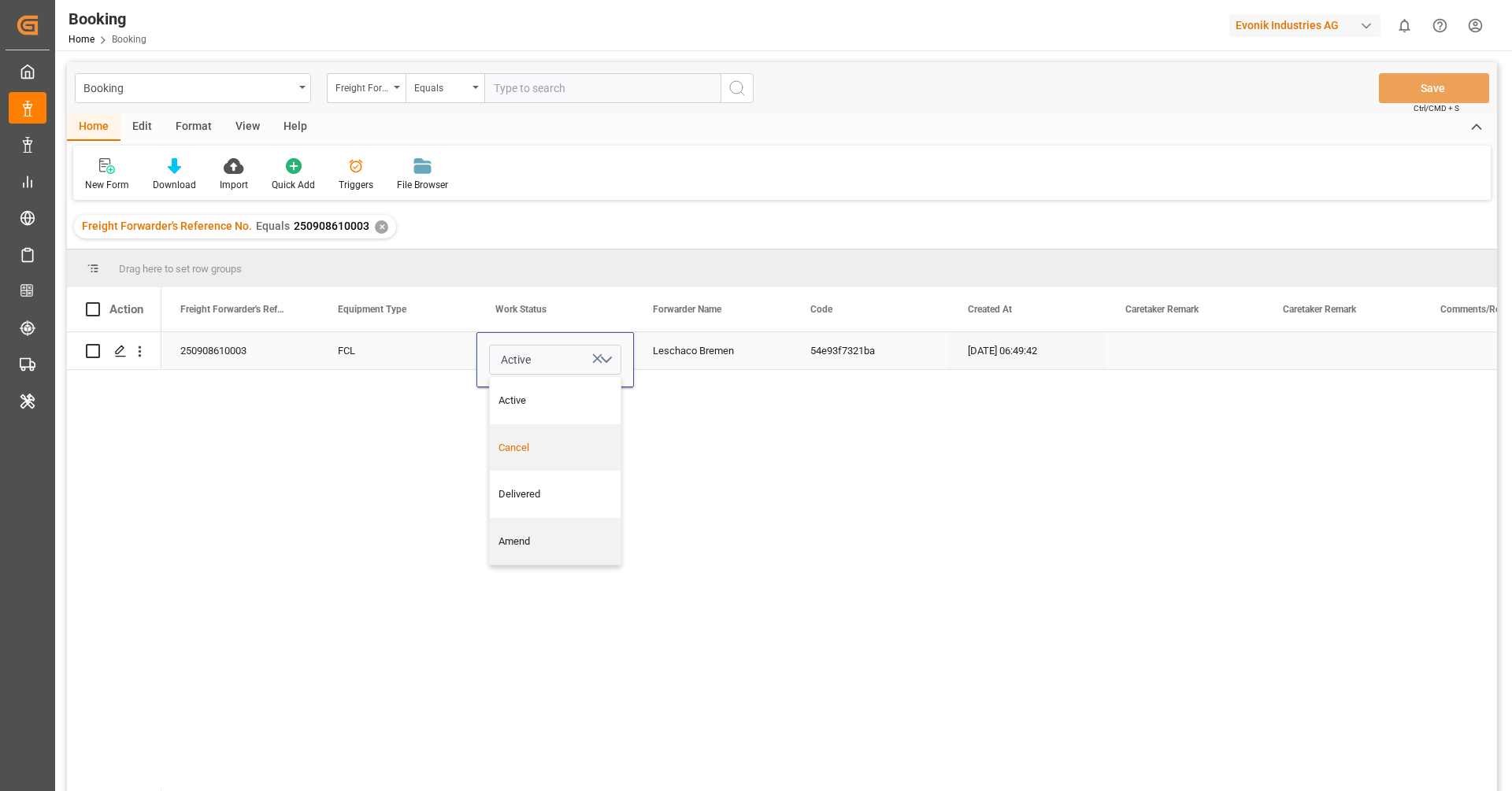
click at [526, 444] on div "Cancel" at bounding box center [556, 448] width 114 height 16
click at [437, 364] on div "FCL" at bounding box center [398, 351] width 158 height 37
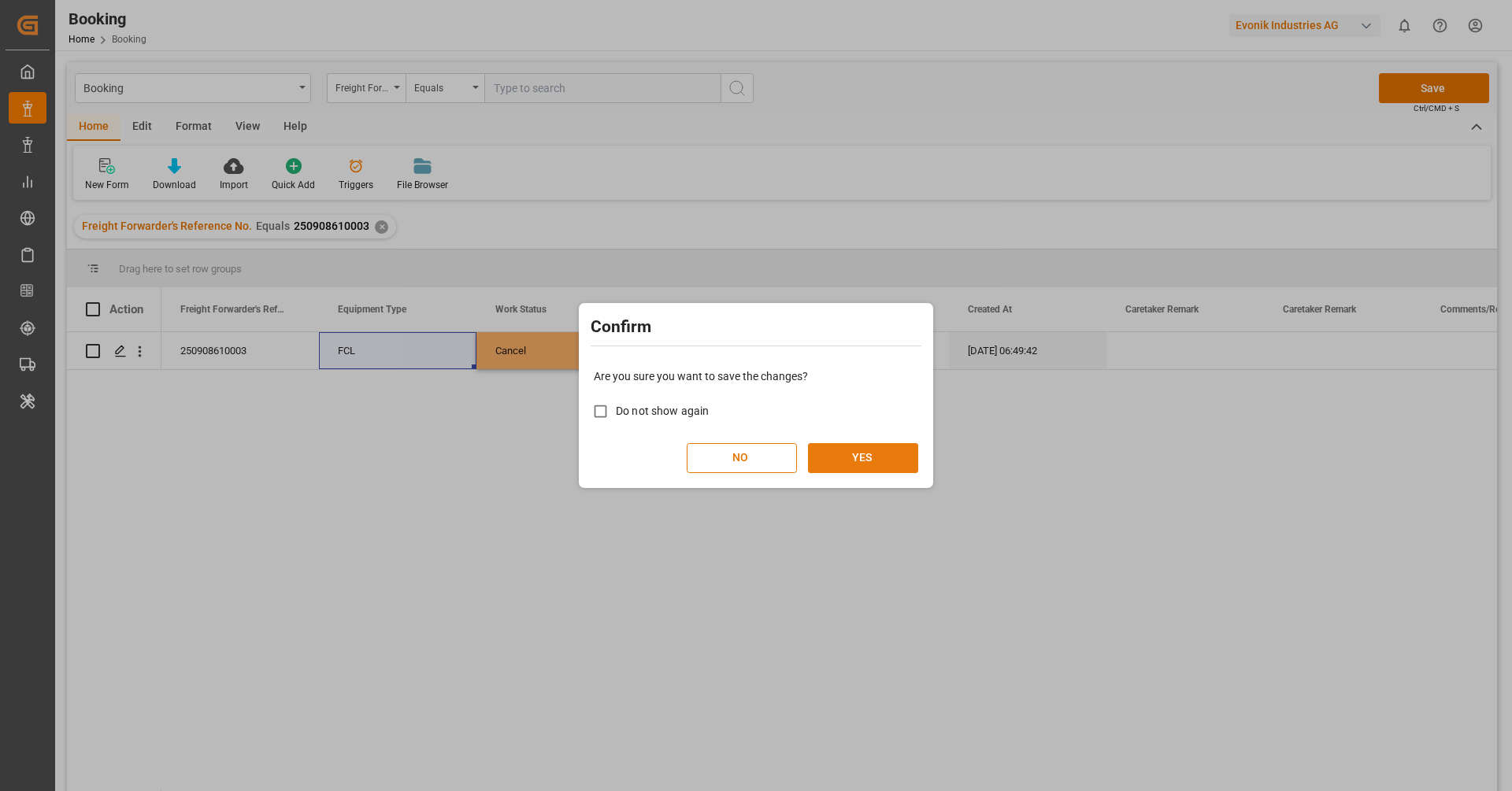
click at [856, 449] on button "YES" at bounding box center [862, 458] width 110 height 30
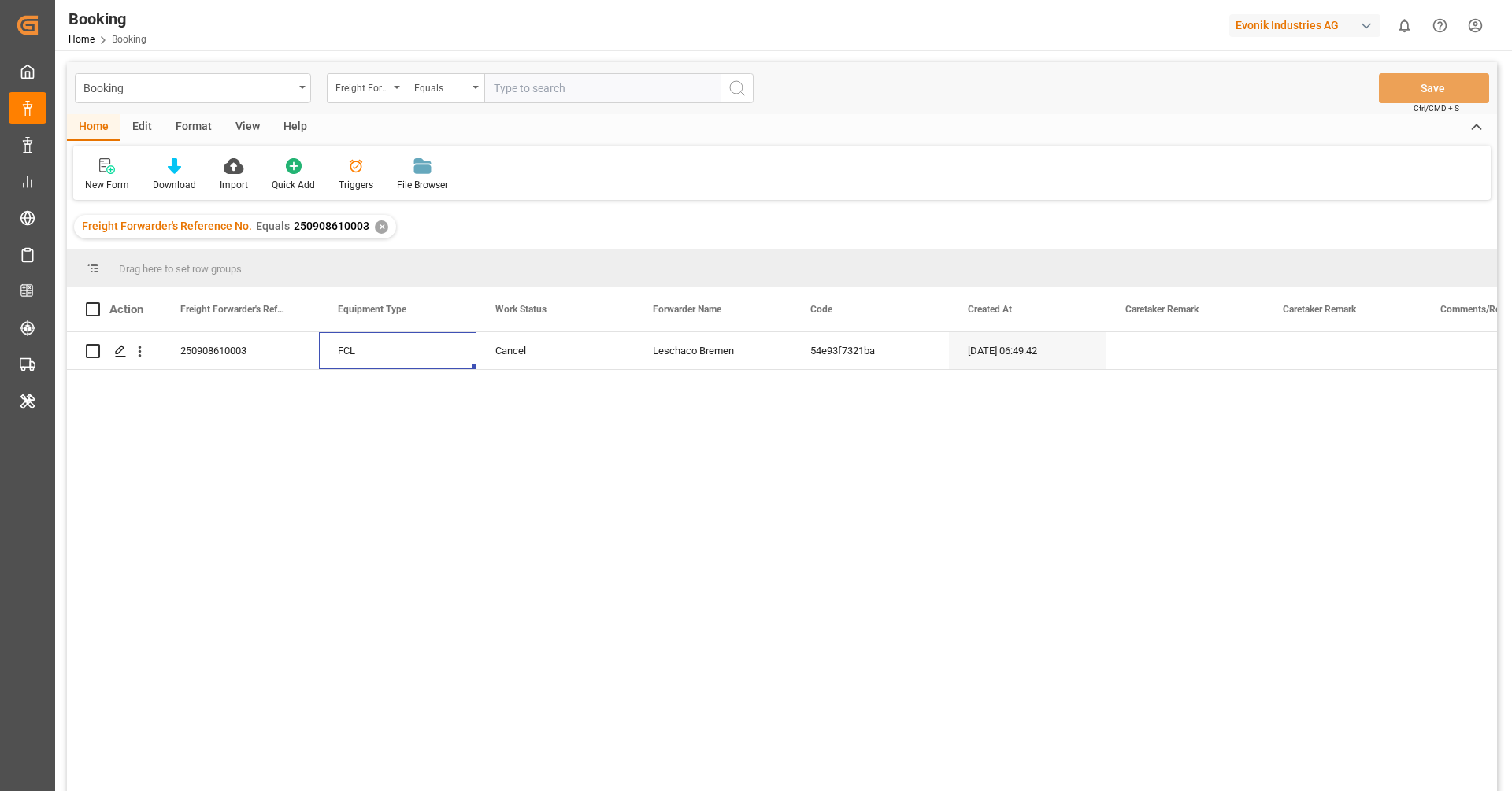
click at [382, 229] on div "✕" at bounding box center [381, 227] width 14 height 14
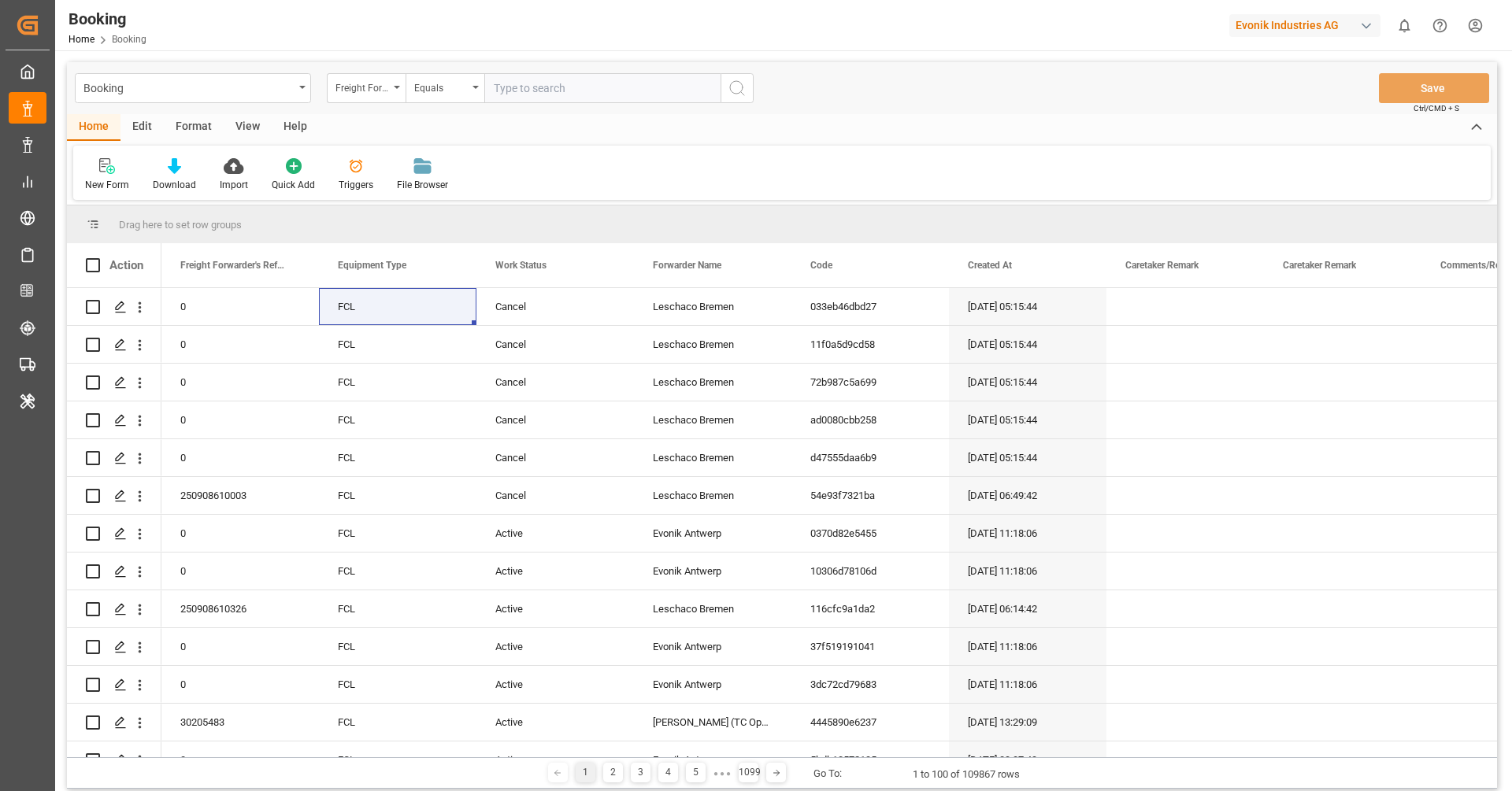
click at [1284, 27] on div "Evonik Industries AG" at bounding box center [1305, 25] width 151 height 23
type input "compo"
click at [1335, 115] on div "CE Compo Expert" at bounding box center [1308, 104] width 269 height 32
